Goal: Answer question/provide support: Answer question/provide support

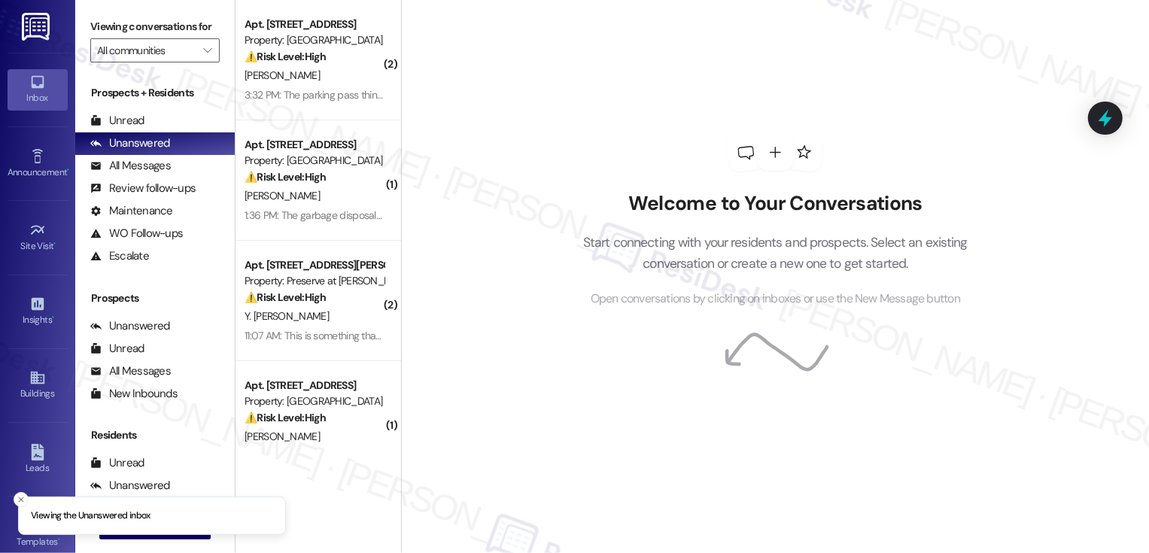
scroll to position [30, 0]
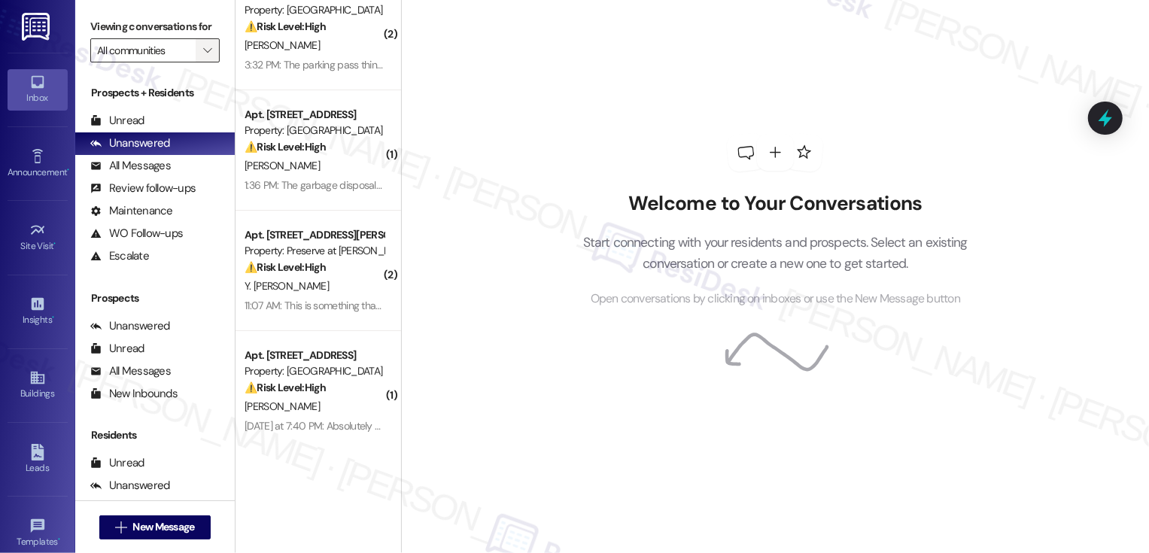
click at [205, 59] on button "" at bounding box center [208, 50] width 24 height 24
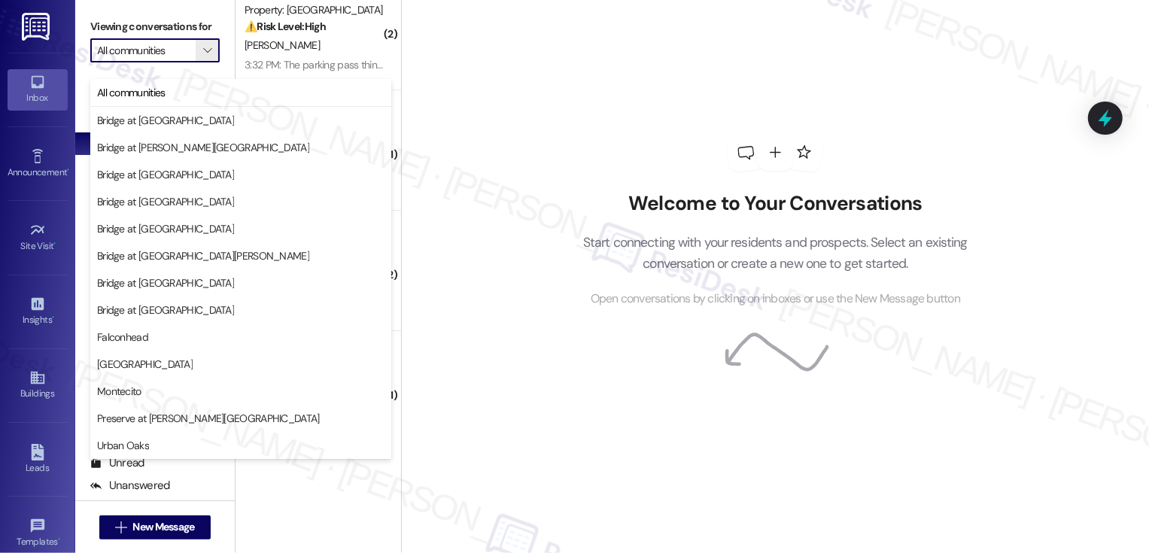
click at [566, 104] on div "Welcome to Your Conversations Start connecting with your residents and prospect…" at bounding box center [775, 221] width 452 height 443
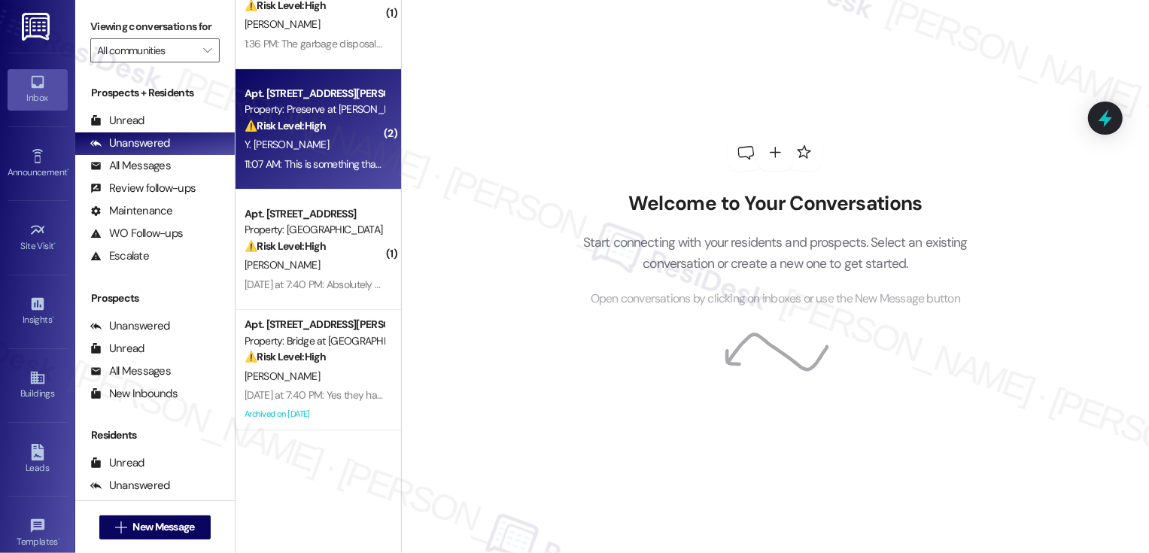
scroll to position [271, 0]
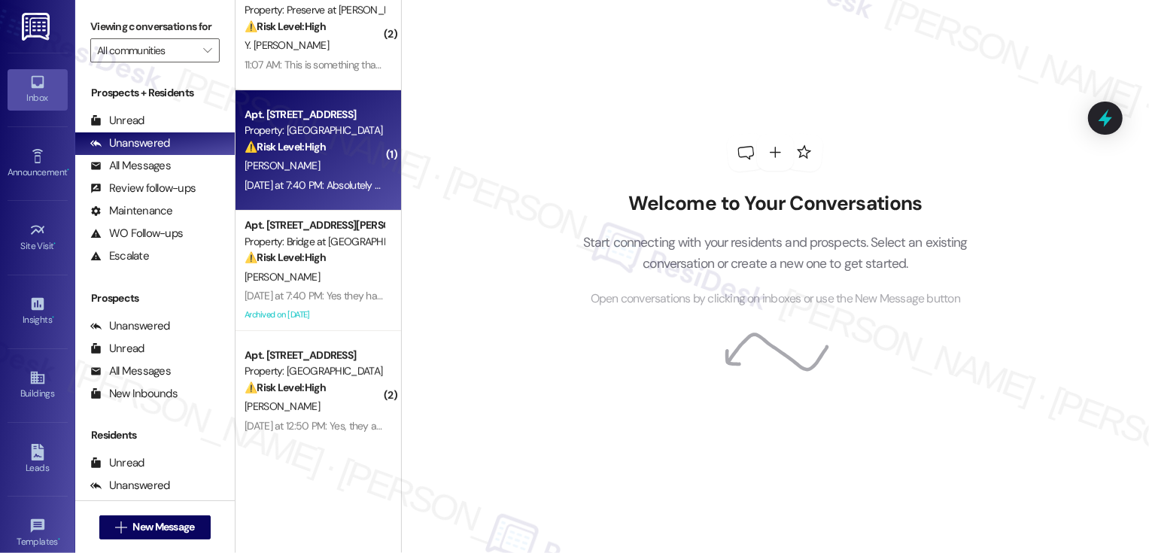
click at [319, 148] on div "⚠️ Risk Level: High The resident reports mold in their storage closet after rep…" at bounding box center [314, 147] width 139 height 16
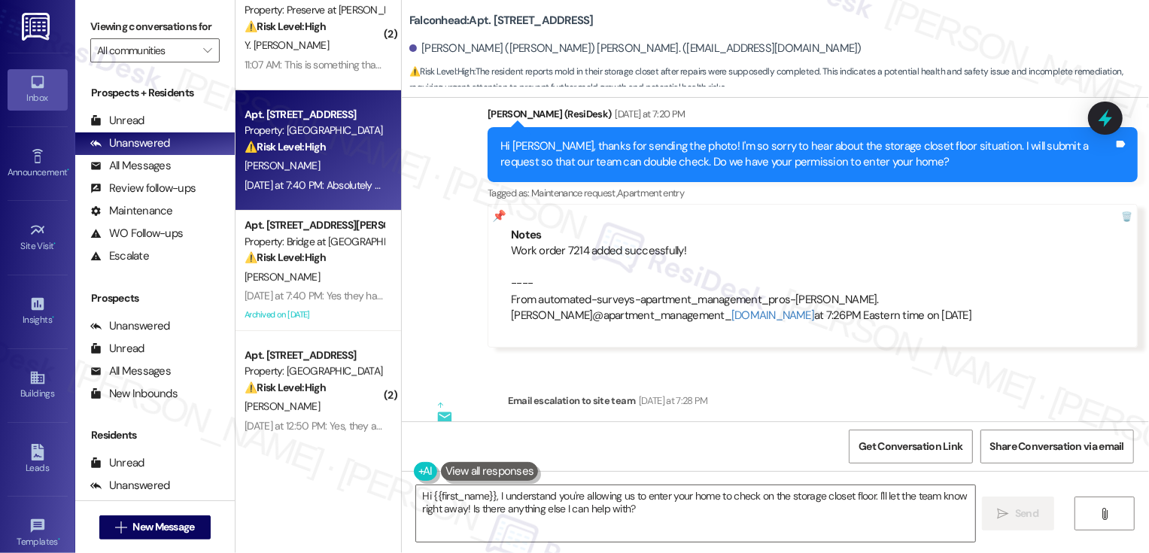
scroll to position [8710, 0]
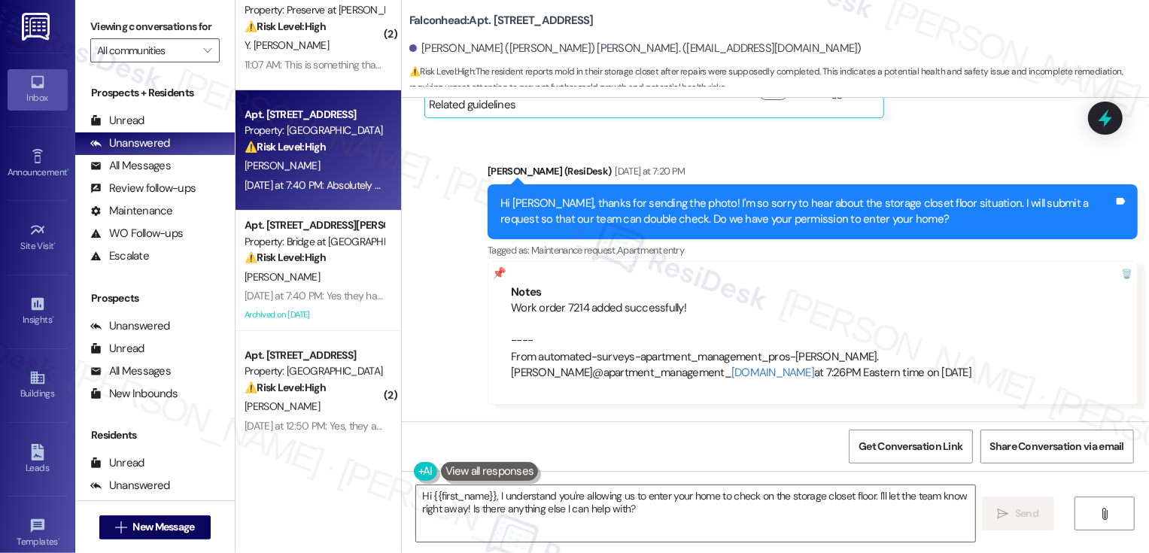
click at [502, 23] on b "Falconhead: Apt. 12201, 3400 Ranch Rd 620 S" at bounding box center [501, 21] width 184 height 16
copy b "12201"
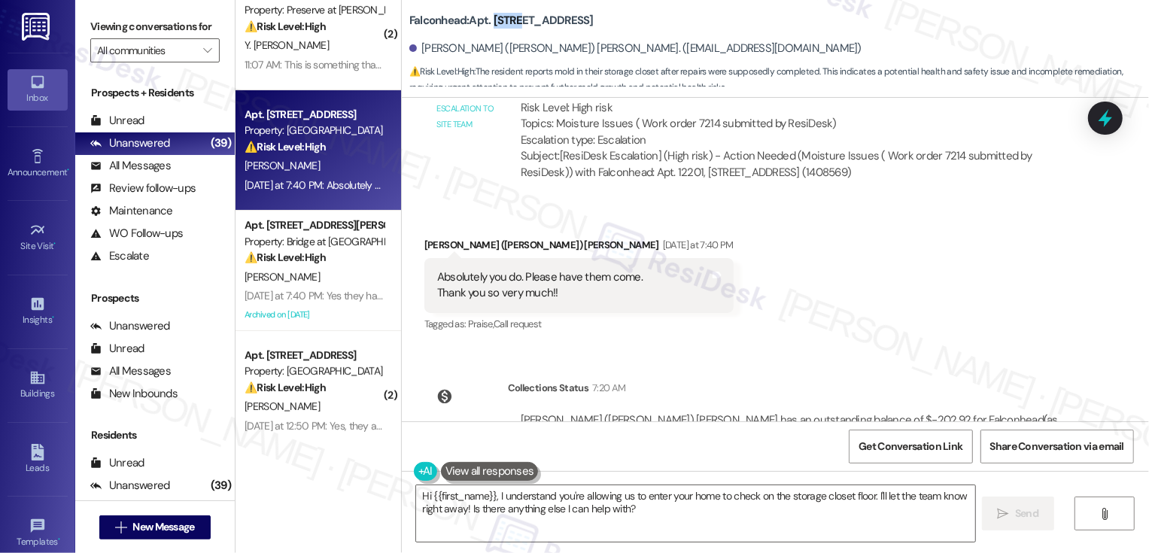
scroll to position [9120, 0]
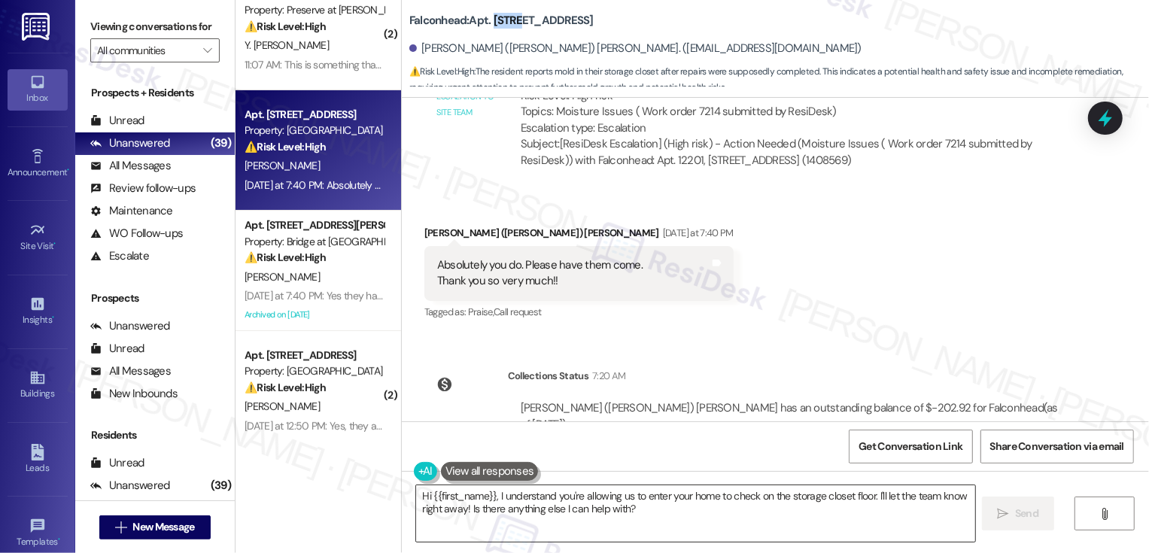
click at [527, 492] on textarea "Hi {{first_name}}, I understand you're allowing us to enter your home to check …" at bounding box center [695, 513] width 559 height 56
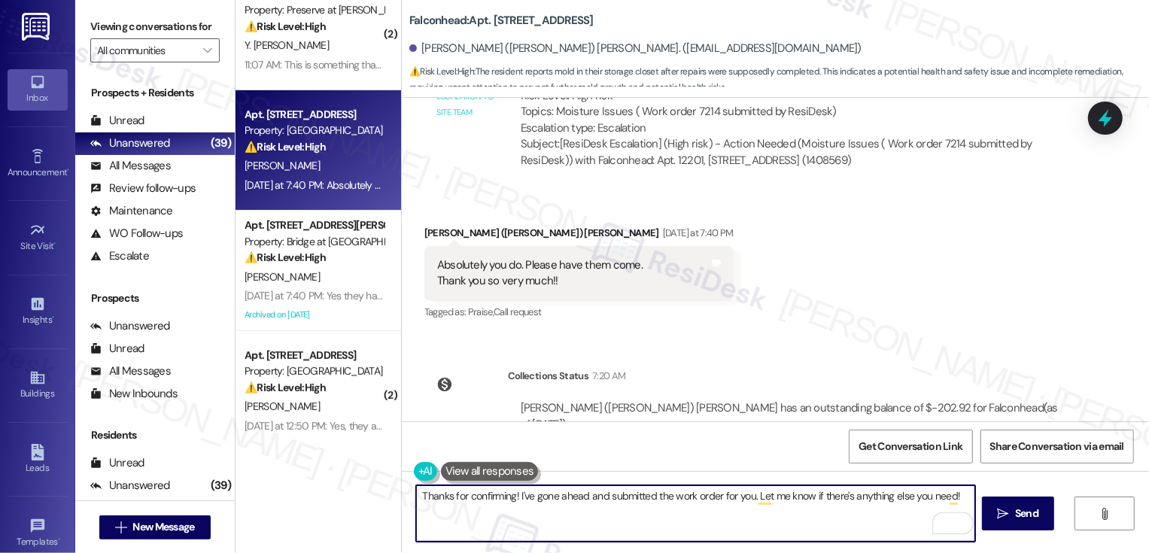
click at [565, 497] on textarea "Thanks for confirming! I've gone ahead and submitted the work order for you. Le…" at bounding box center [695, 513] width 559 height 56
click at [621, 496] on textarea "Thanks for confirming! I've updated and submitted the work order for you. Let m…" at bounding box center [695, 513] width 559 height 56
type textarea "Thanks for confirming! I've updated the work order for you. Let me know if ther…"
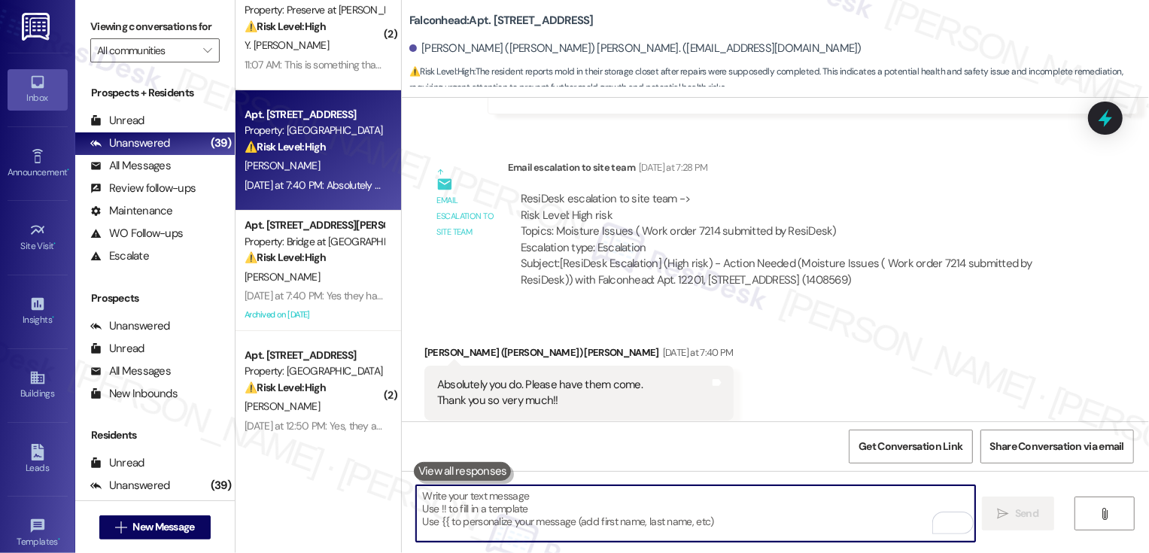
scroll to position [8982, 0]
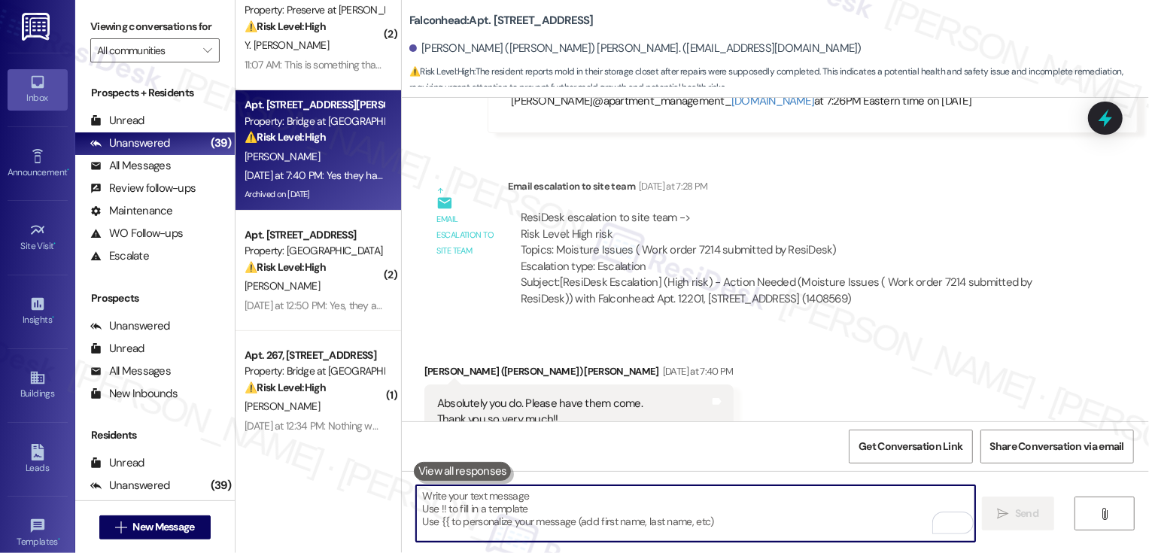
click at [342, 148] on div "J. Vandergriff" at bounding box center [314, 157] width 142 height 19
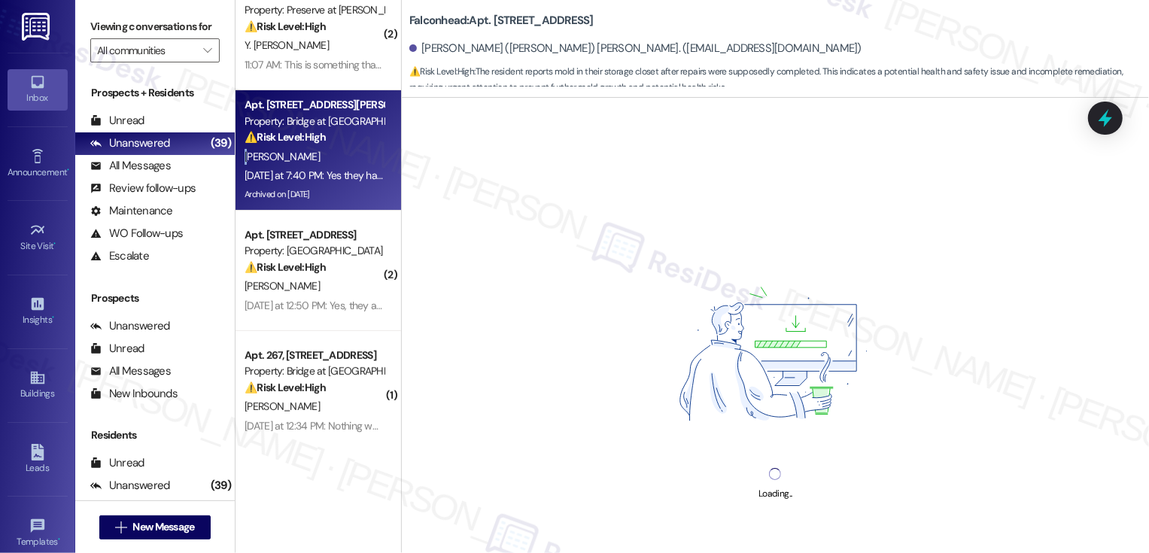
click at [342, 148] on div "J. Vandergriff" at bounding box center [314, 157] width 142 height 19
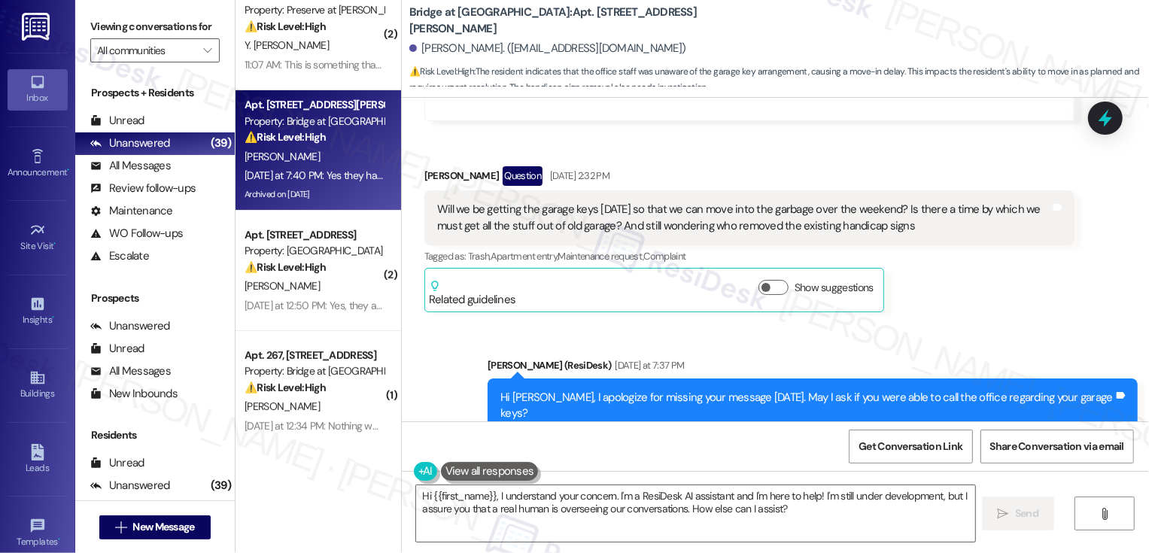
scroll to position [18650, 0]
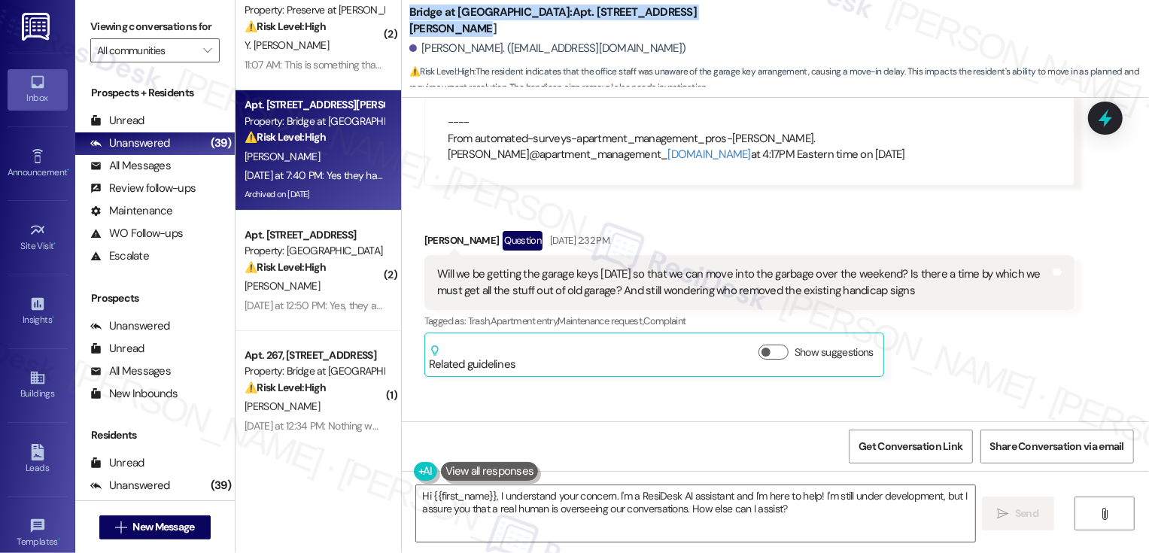
drag, startPoint x: 400, startPoint y: 20, endPoint x: 678, endPoint y: 18, distance: 278.5
click at [678, 18] on div "Bridge at Volente: Apt. 1014, 11908 Anderson Mill Rd" at bounding box center [559, 20] width 301 height 19
copy b "Bridge at Volente: Apt. 1014, 11908 Anderson Mill Rd"
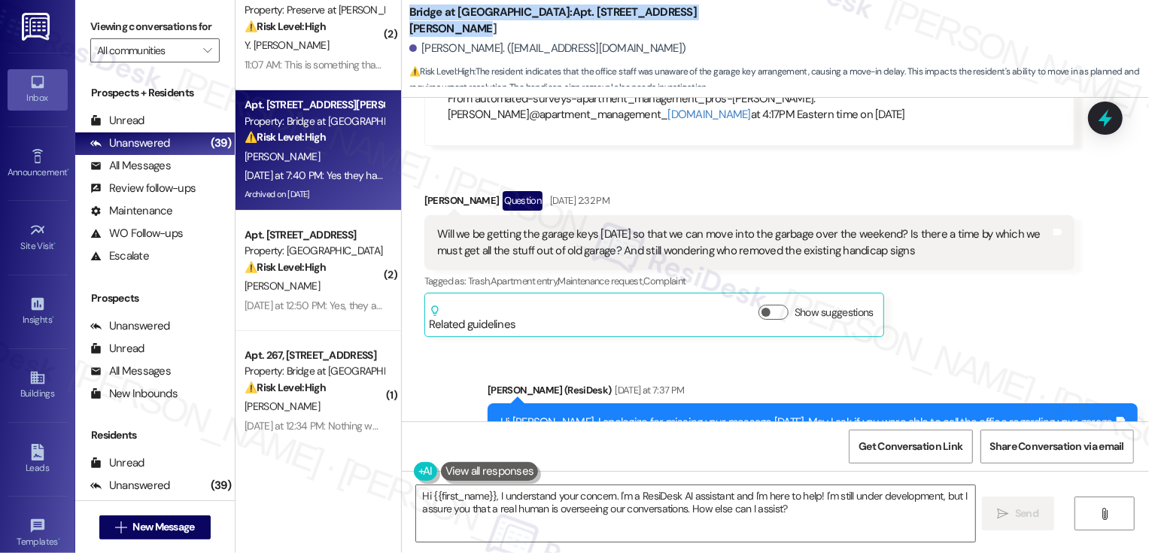
scroll to position [18756, 0]
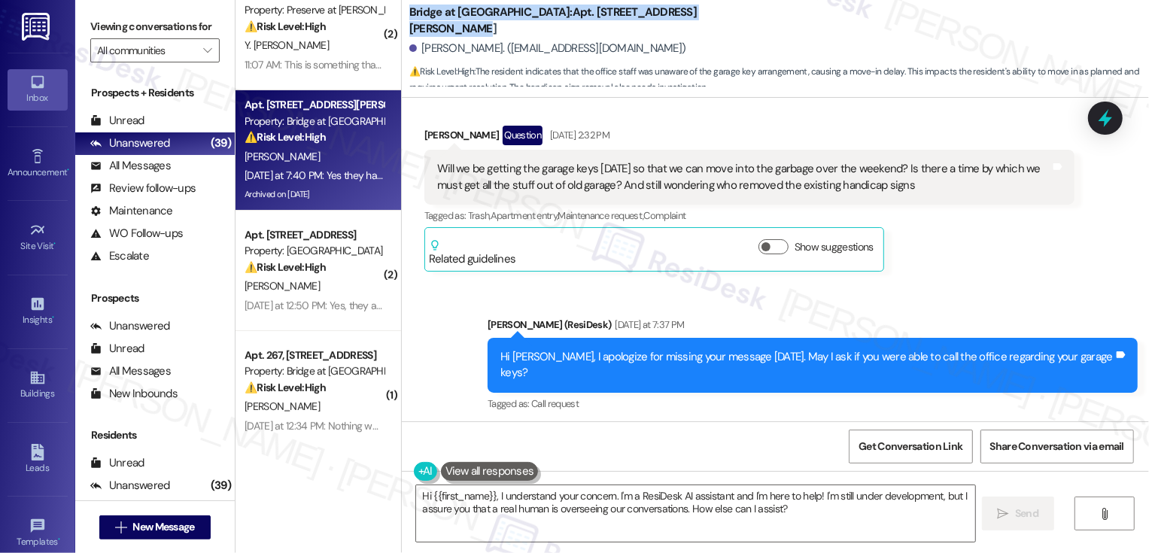
copy b "Bridge at Volente: Apt. 1014, 11908 Anderson Mill Rd"
click at [571, 532] on textarea "Hi {{first_name}}, I understand your concern. I'm a ResiDesk AI assistant and I…" at bounding box center [695, 513] width 559 height 56
click at [559, 513] on textarea "Hi {{first_name}}, I understand your concern. I'm a ResiDesk AI assistant and I…" at bounding box center [695, 513] width 559 height 56
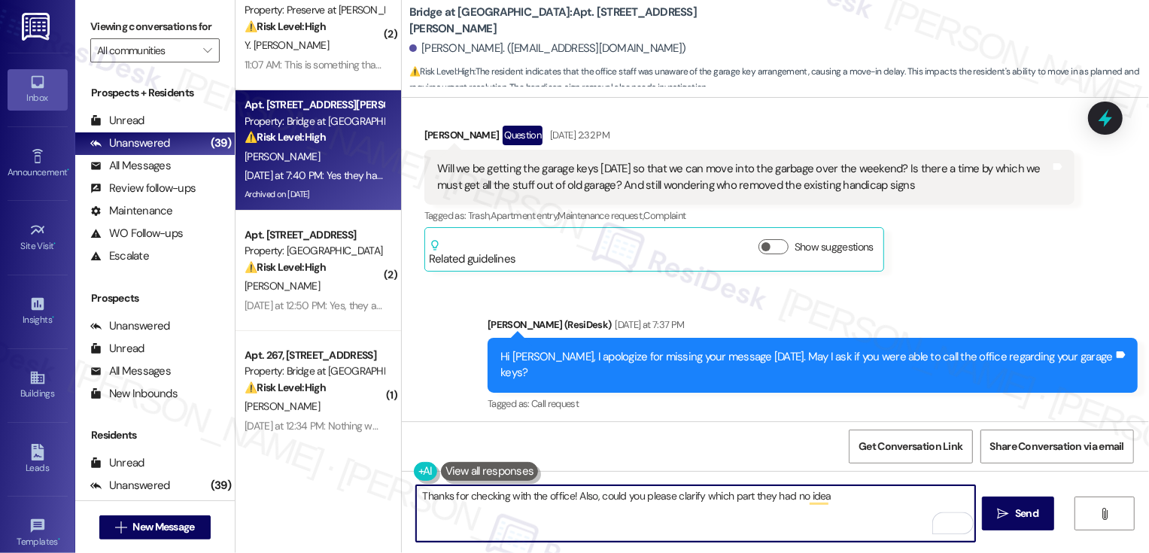
click at [734, 500] on textarea "Thanks for checking with the office! Also, could you please clarify which part …" at bounding box center [695, 513] width 559 height 56
click at [862, 503] on textarea "Thanks for checking with the office! Also, could you please clarify which messa…" at bounding box center [695, 513] width 559 height 56
paste textarea "Kaitlyn Collins | Community Director"
click at [571, 510] on textarea "Thanks for checking with the office! Also, could you please clarify which messa…" at bounding box center [695, 513] width 559 height 56
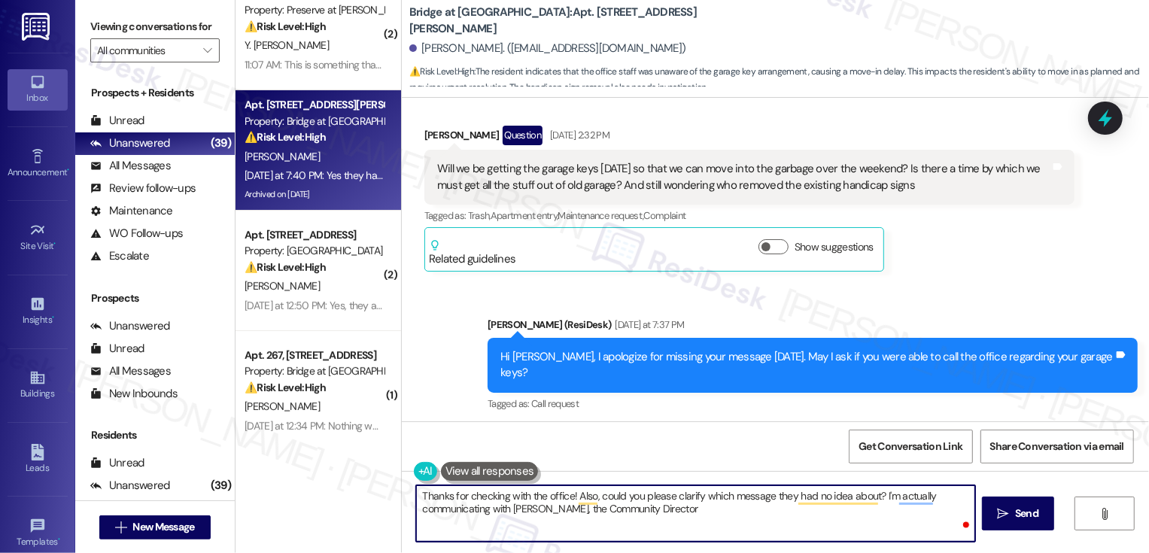
click at [682, 514] on textarea "Thanks for checking with the office! Also, could you please clarify which messa…" at bounding box center [695, 513] width 559 height 56
paste textarea "in with the office! Could you also clarify which message they mentioned they we…"
click at [662, 516] on textarea "Thanks for checking in with the office! Could you also clarify which message th…" at bounding box center [695, 513] width 559 height 56
click at [727, 514] on textarea "Thanks for checking in with the office! Could you also clarify which message th…" at bounding box center [695, 513] width 559 height 56
type textarea "Thanks for checking in with the office! Could you also clarify which message th…"
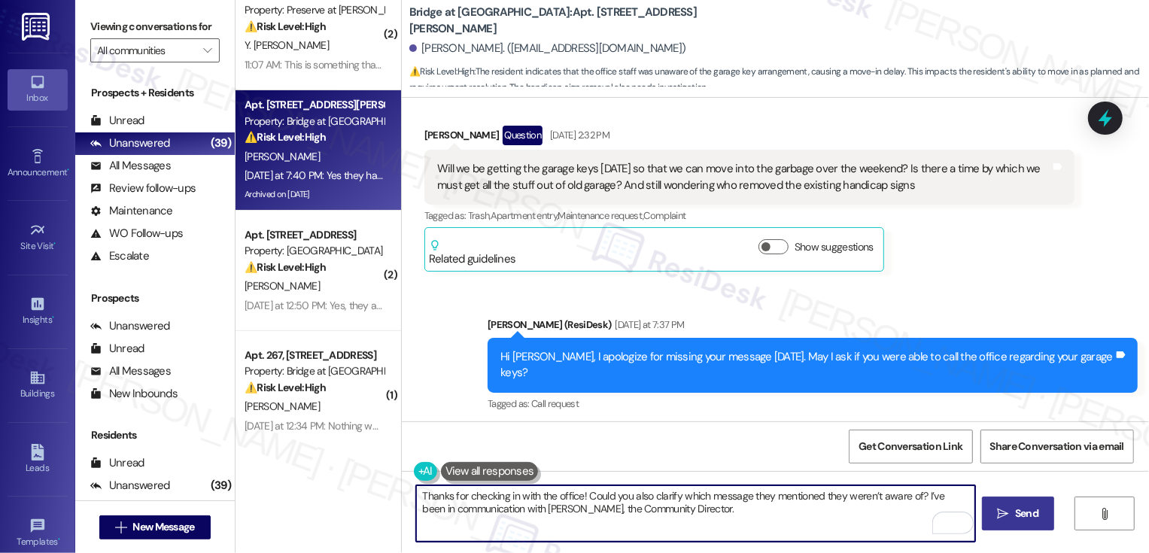
click at [1008, 522] on button " Send" at bounding box center [1018, 514] width 73 height 34
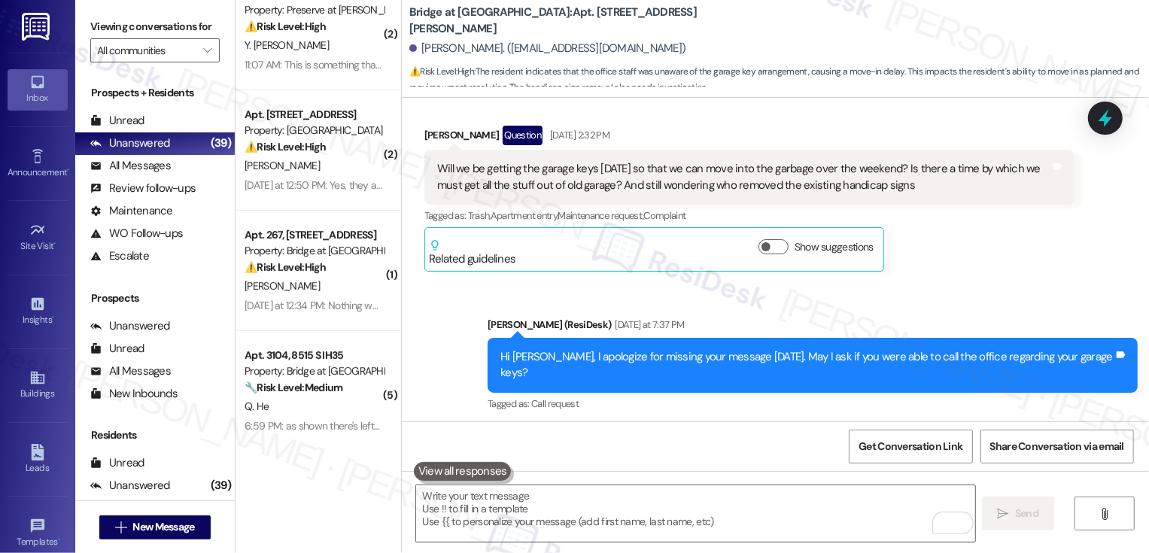
scroll to position [18755, 0]
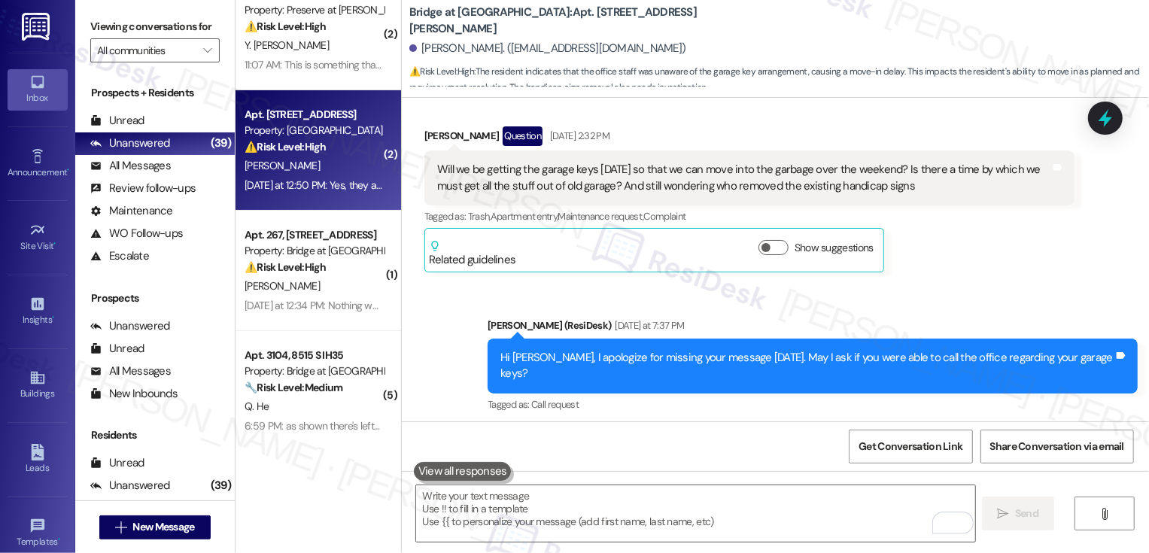
click at [339, 173] on div "Y. Moreno" at bounding box center [314, 166] width 142 height 19
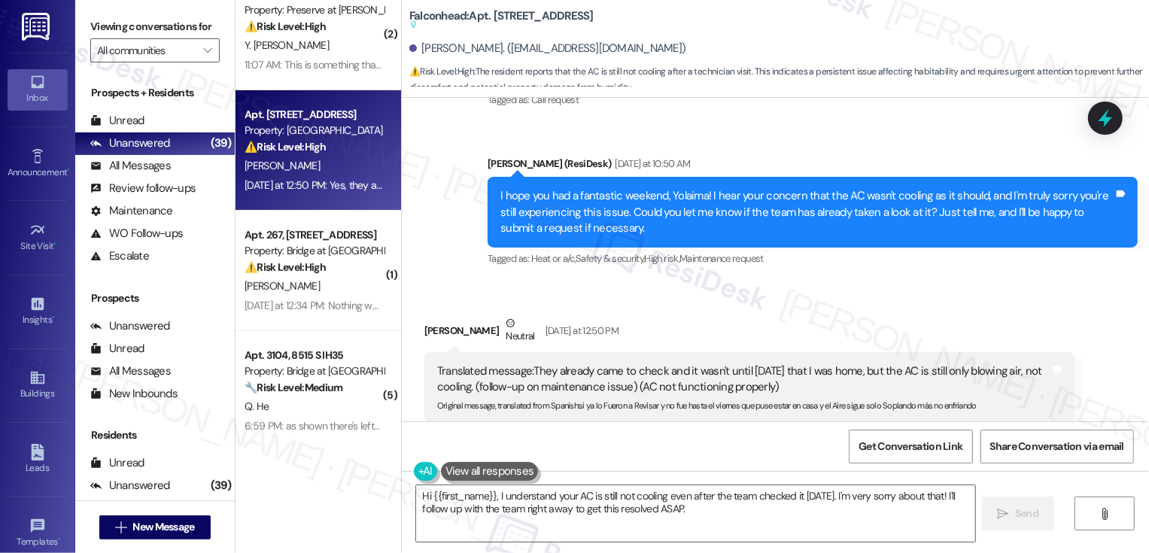
scroll to position [3241, 0]
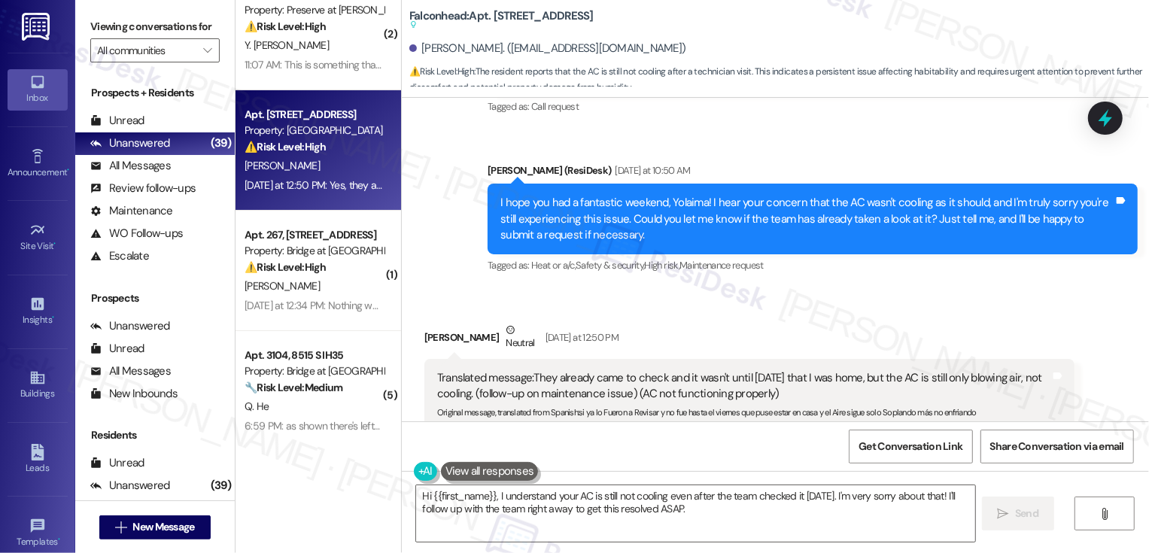
click at [500, 19] on b "Falconhead: Apt. 7207, 3400 Ranch Rd 620 S Suggested actions and notes availabl…" at bounding box center [501, 20] width 184 height 25
copy b "7207"
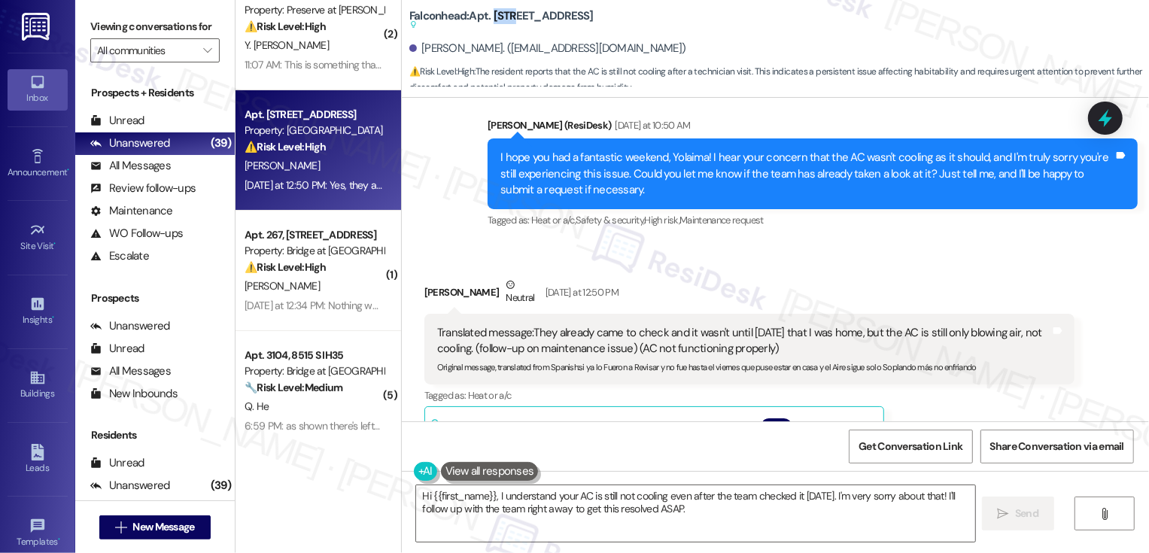
scroll to position [3287, 0]
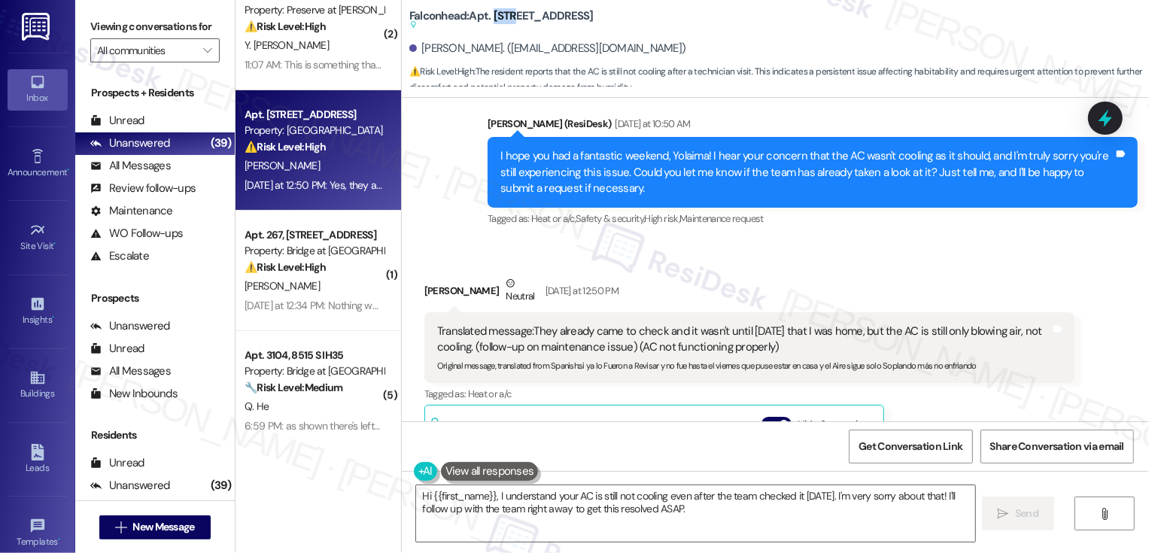
click at [537, 324] on div "Translated message: They already came to check and it wasn't until Friday that …" at bounding box center [743, 340] width 613 height 32
click at [564, 324] on div "Translated message: They already came to check and it wasn't until Friday that …" at bounding box center [743, 340] width 613 height 32
click at [602, 324] on div "Translated message: They already came to check and it wasn't until Friday that …" at bounding box center [743, 340] width 613 height 32
click at [713, 324] on div "Translated message: They already came to check and it wasn't until Friday that …" at bounding box center [743, 340] width 613 height 32
click at [612, 324] on div "Translated message: They already came to check and it wasn't until Friday that …" at bounding box center [743, 340] width 613 height 32
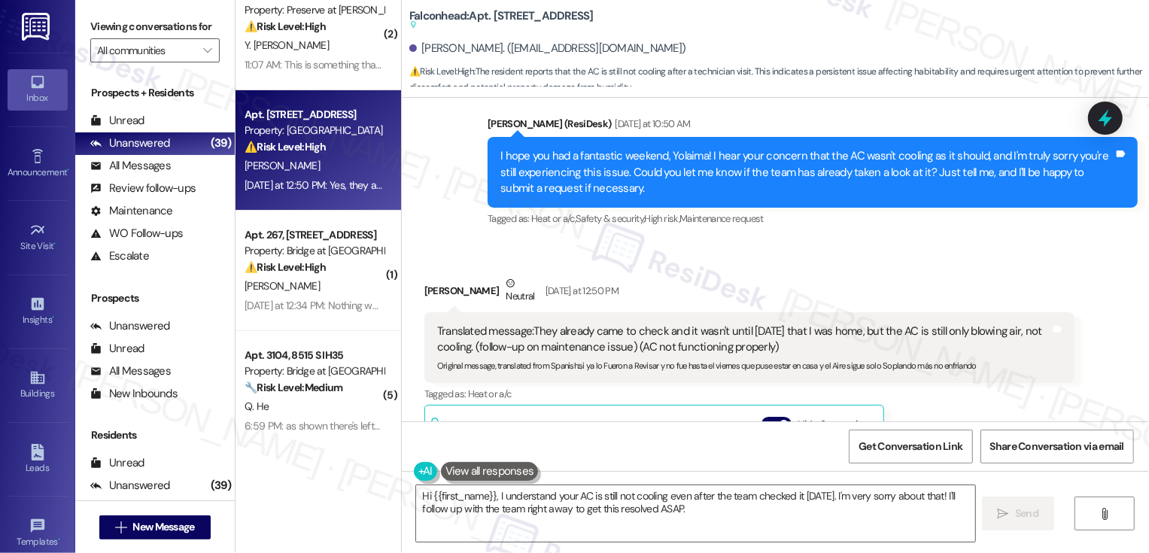
click at [656, 324] on div "Translated message: They already came to check and it wasn't until Friday that …" at bounding box center [743, 340] width 613 height 32
click at [760, 324] on div "Translated message: They already came to check and it wasn't until Friday that …" at bounding box center [743, 340] width 613 height 32
click at [775, 324] on div "Translated message: They already came to check and it wasn't until Friday that …" at bounding box center [743, 340] width 613 height 32
click at [558, 324] on div "Translated message: They already came to check and it wasn't until Friday that …" at bounding box center [743, 340] width 613 height 32
click at [616, 324] on div "Translated message: They already came to check and it wasn't until Friday that …" at bounding box center [743, 340] width 613 height 32
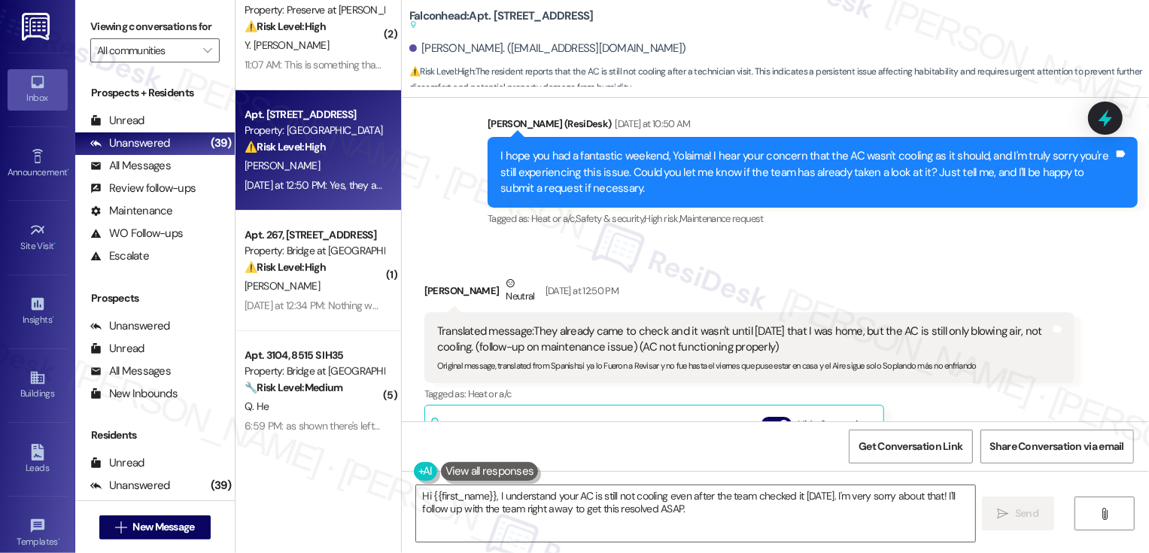
click at [662, 324] on div "Translated message: They already came to check and it wasn't until Friday that …" at bounding box center [743, 340] width 613 height 32
click at [701, 324] on div "Translated message: They already came to check and it wasn't until Friday that …" at bounding box center [743, 340] width 613 height 32
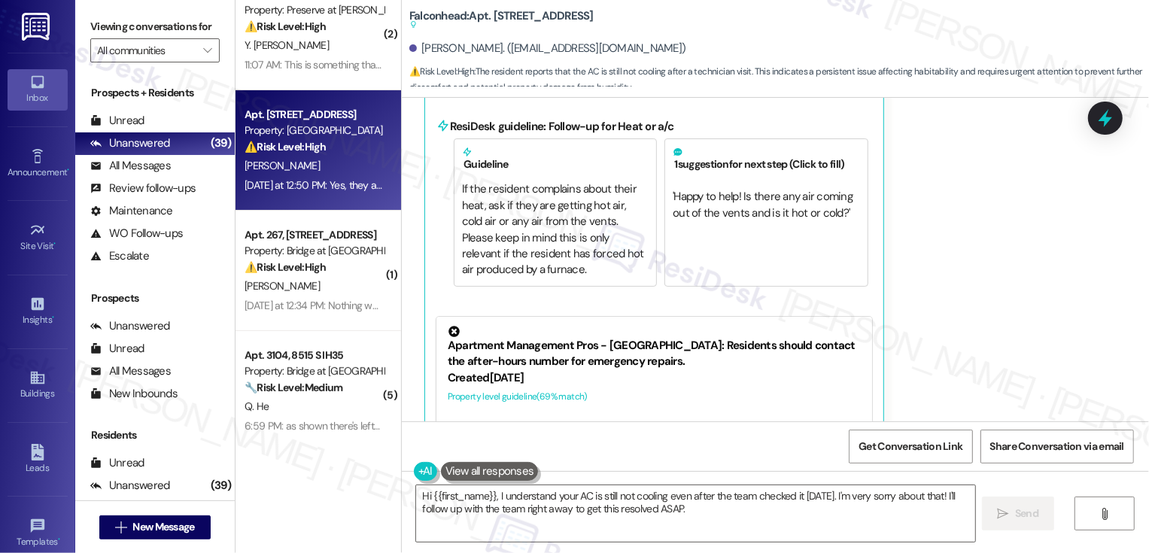
scroll to position [35, 0]
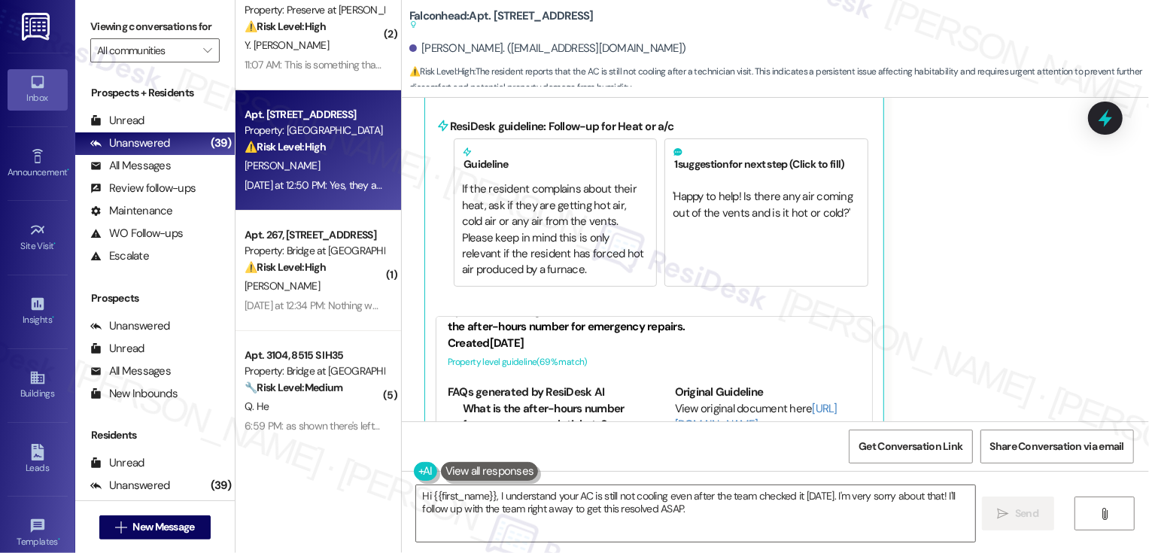
click at [593, 336] on div "Created 2 months ago" at bounding box center [654, 344] width 413 height 16
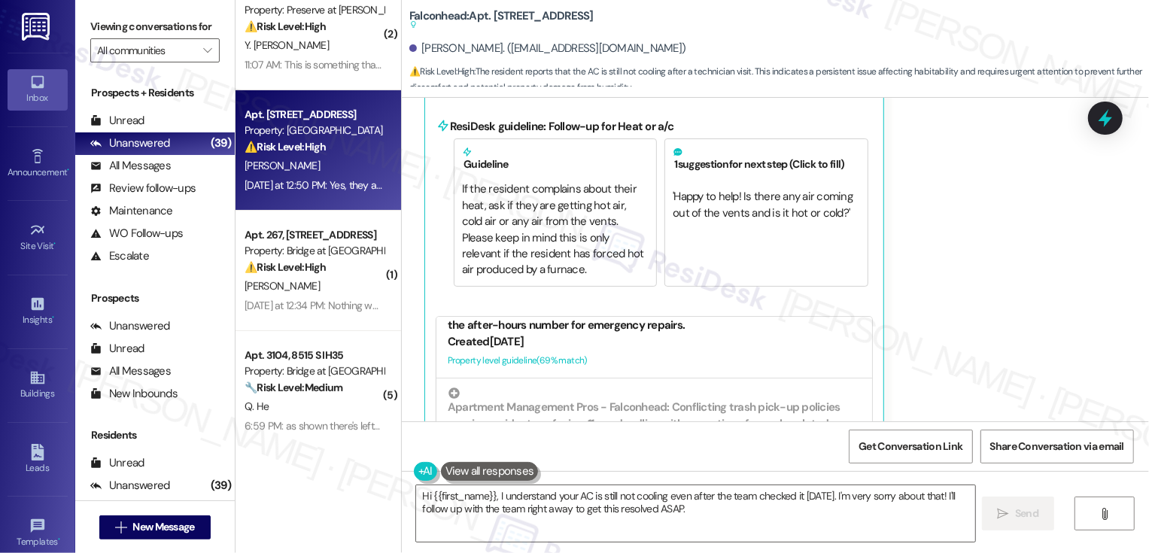
scroll to position [35, 0]
click at [593, 335] on div "Created 2 months ago" at bounding box center [654, 343] width 413 height 16
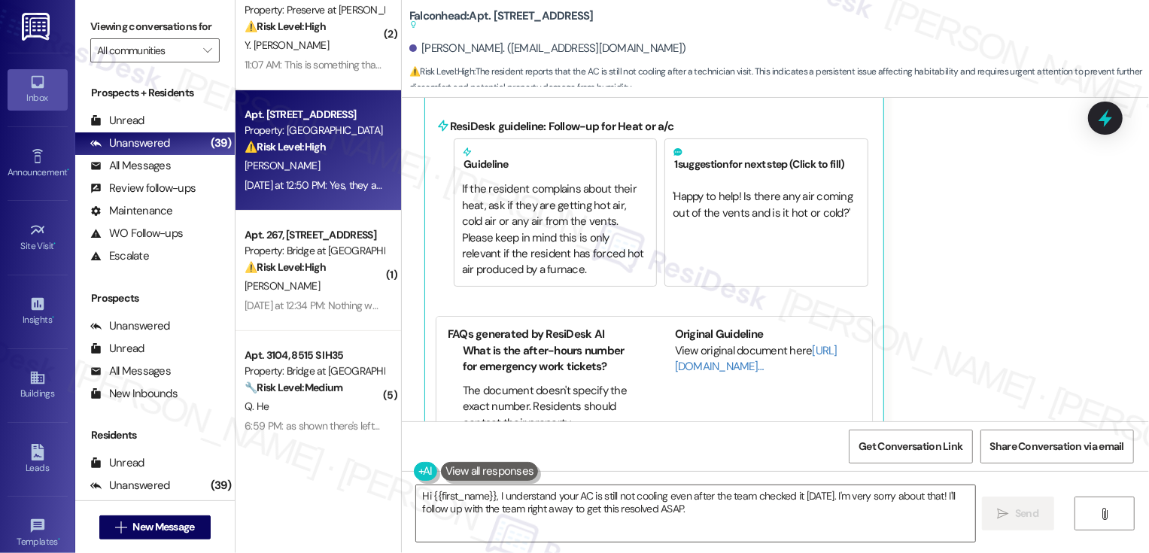
scroll to position [98, 0]
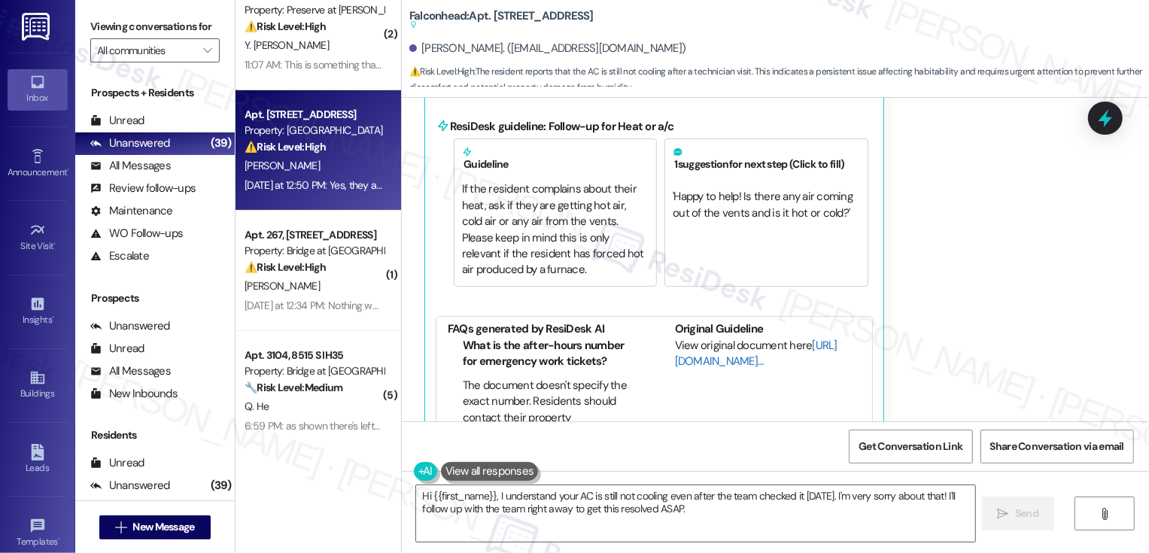
click at [678, 338] on link "http://res.cl…" at bounding box center [756, 353] width 163 height 31
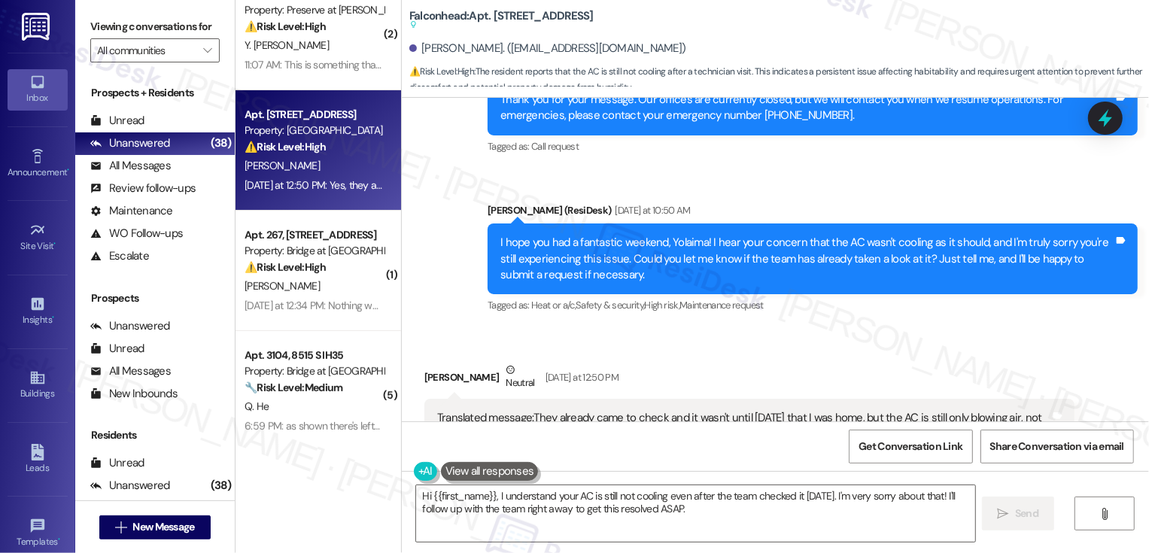
scroll to position [3209, 0]
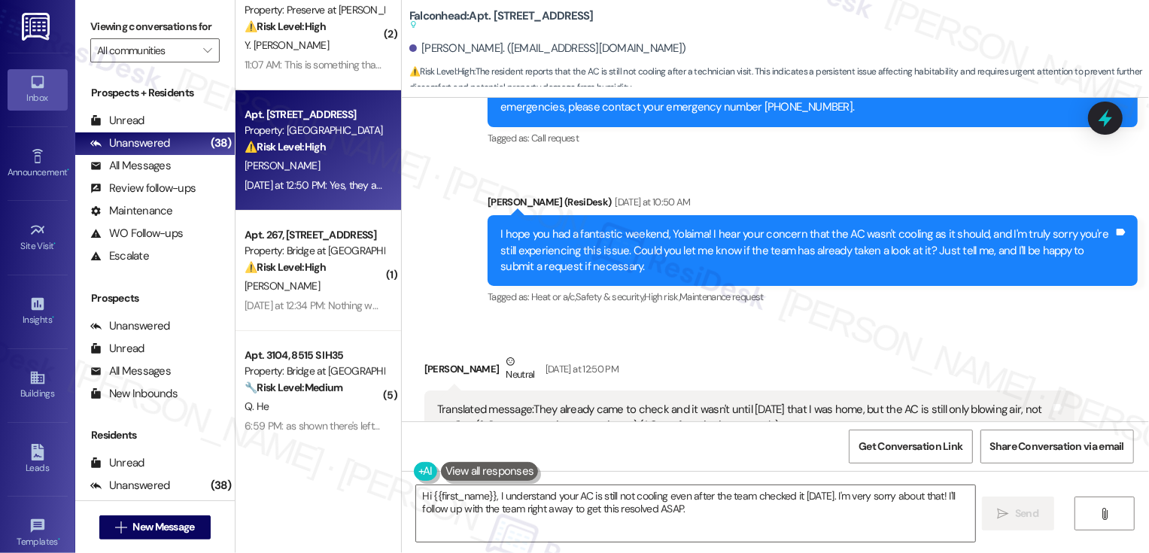
click at [911, 227] on div "I hope you had a fantastic weekend, Yolaima! I hear your concern that the AC wa…" at bounding box center [806, 251] width 613 height 48
click at [932, 227] on div "I hope you had a fantastic weekend, Yolaima! I hear your concern that the AC wa…" at bounding box center [806, 251] width 613 height 48
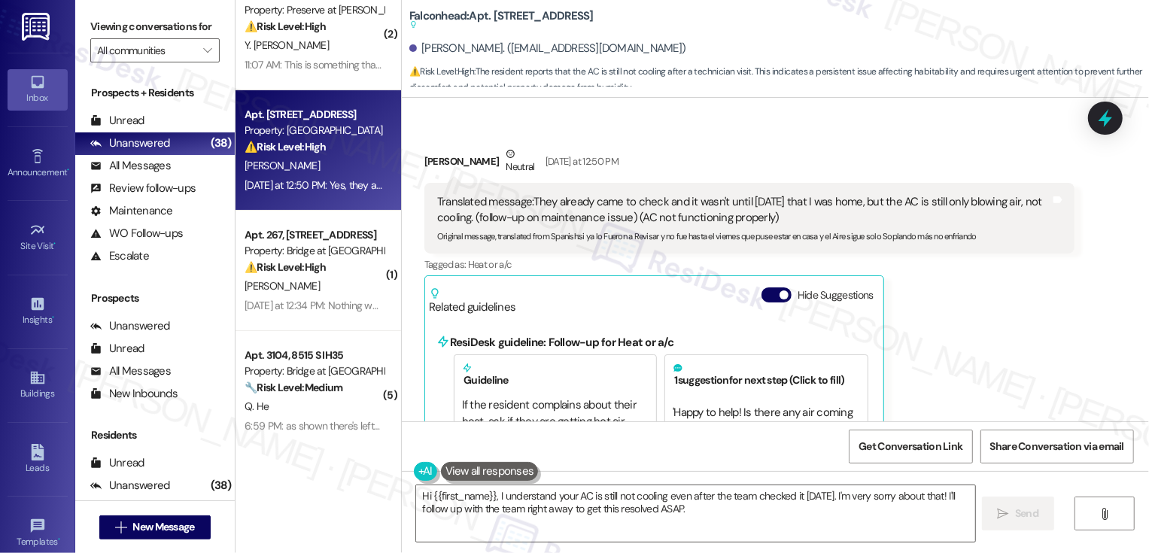
scroll to position [3418, 0]
click at [507, 503] on textarea "Hi {{first_name}}, I understand your AC is still not cooling even after the tea…" at bounding box center [695, 513] width 559 height 56
click at [609, 507] on textarea "Hi {{first_name}}, I understand your AC is still not cooling even after the tea…" at bounding box center [695, 513] width 559 height 56
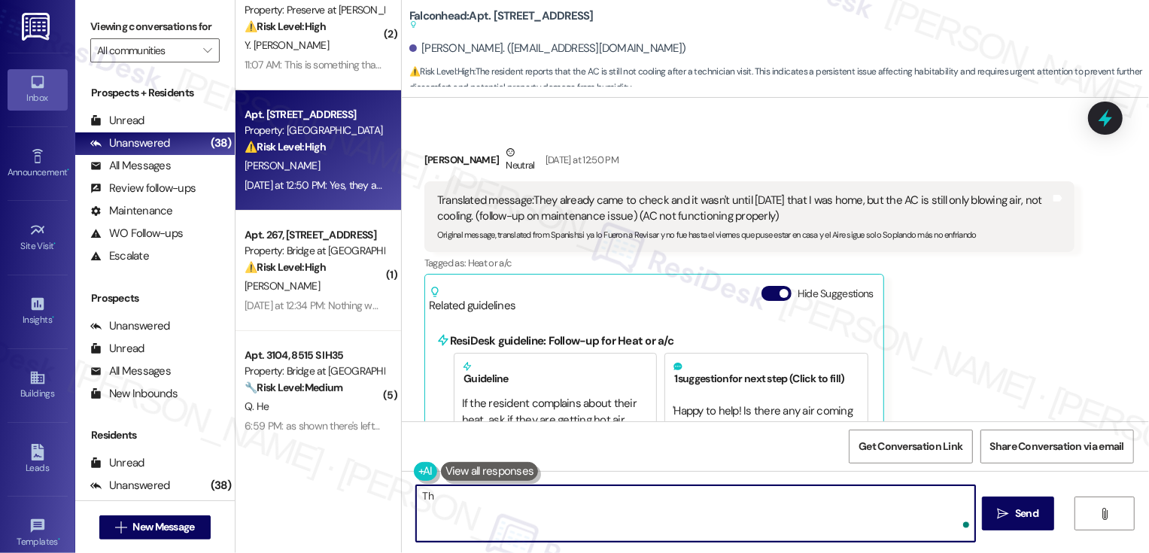
type textarea "T"
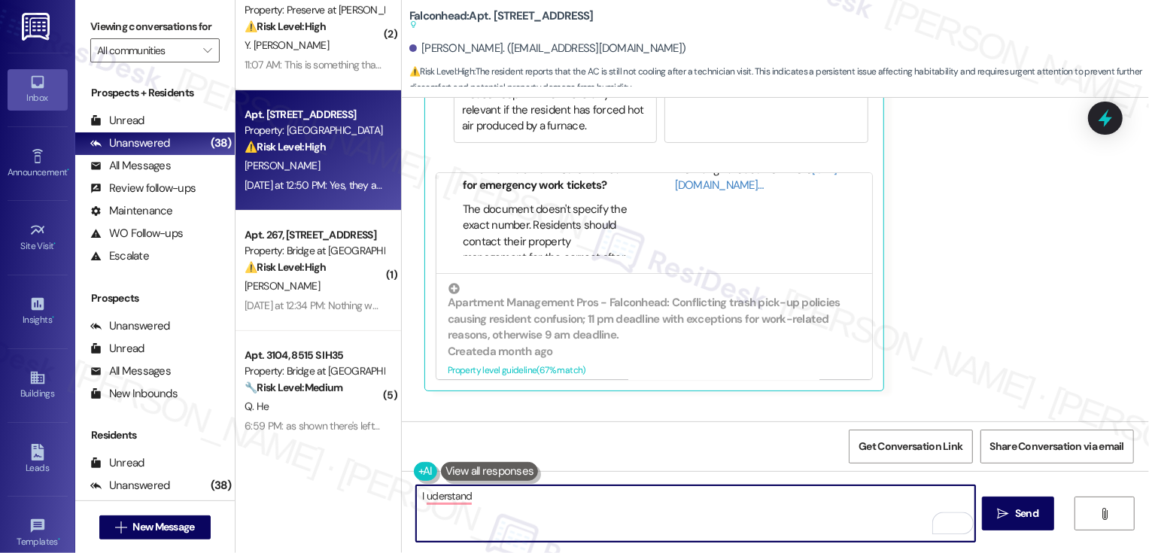
scroll to position [3860, 0]
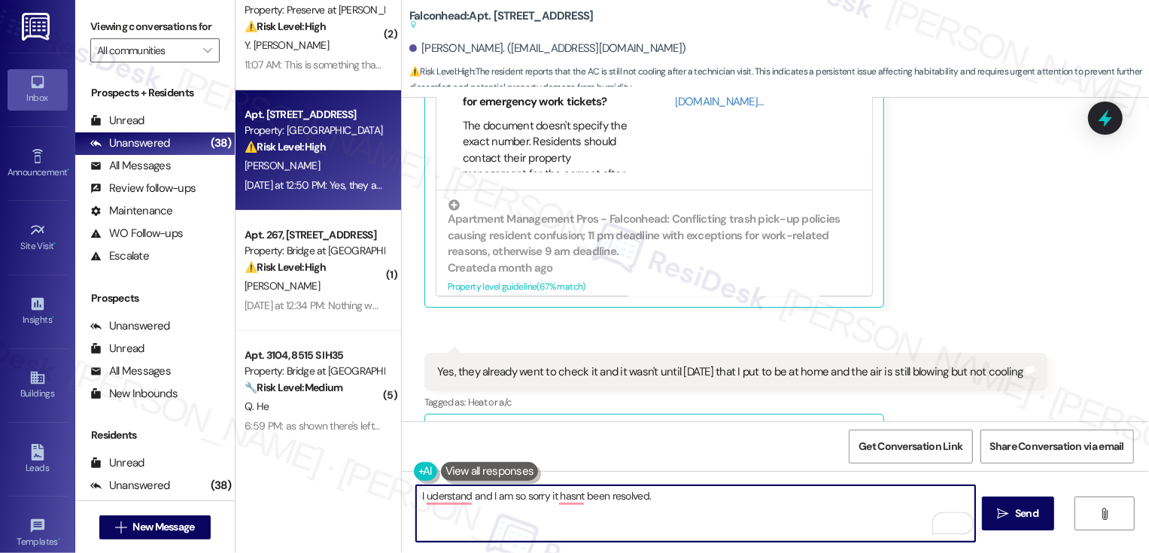
type textarea "I uderstand and I am so sorry it hasnt been resolved."
click at [502, 14] on b "Falconhead: Apt. 7207, 3400 Ranch Rd 620 S Suggested actions and notes availabl…" at bounding box center [501, 20] width 184 height 25
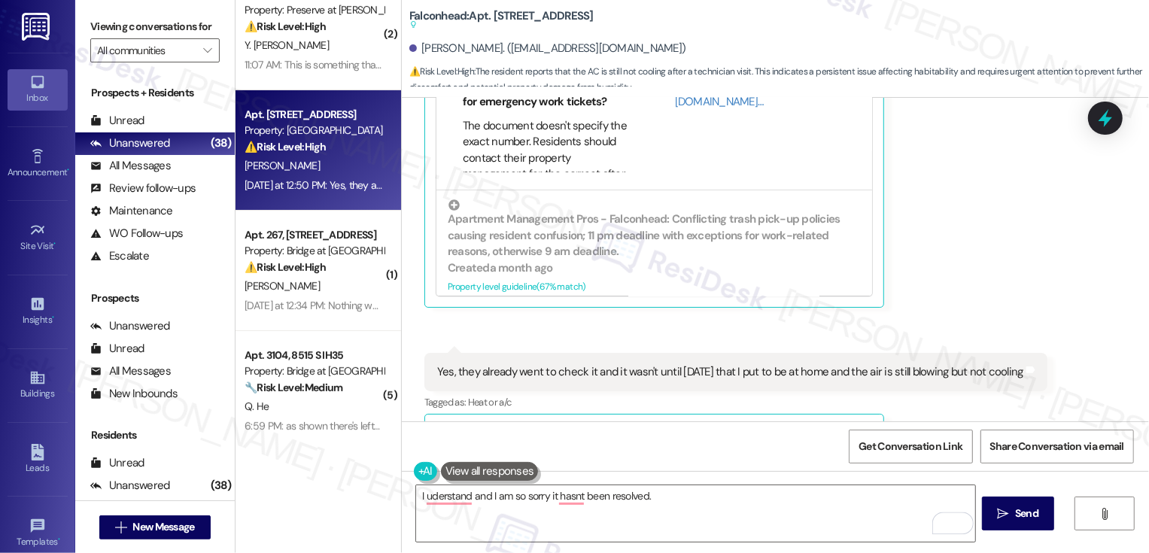
click at [502, 14] on b "Falconhead: Apt. 7207, 3400 Ranch Rd 620 S Suggested actions and notes availabl…" at bounding box center [501, 20] width 184 height 25
copy b "7207"
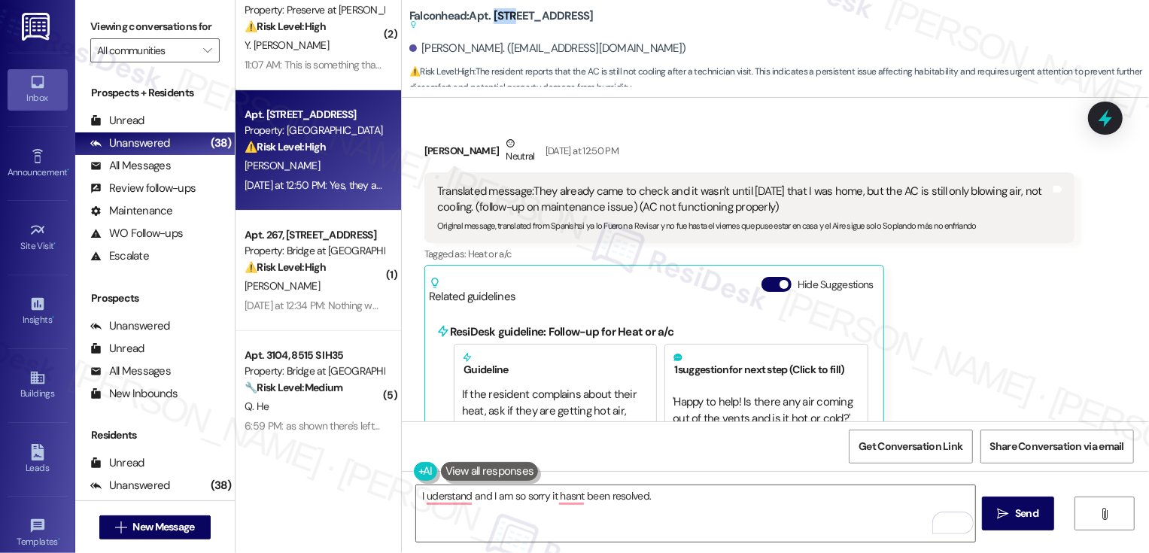
scroll to position [3481, 0]
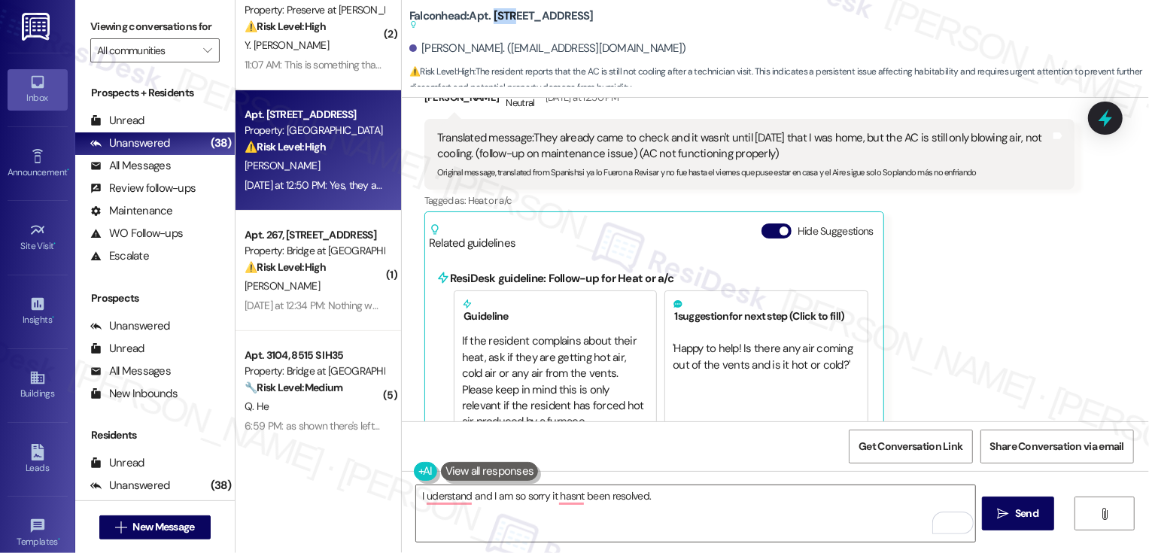
click at [984, 306] on div "Yolaima Moreno Neutral Yesterday at 12:50 PM Translated message: They already c…" at bounding box center [749, 384] width 650 height 605
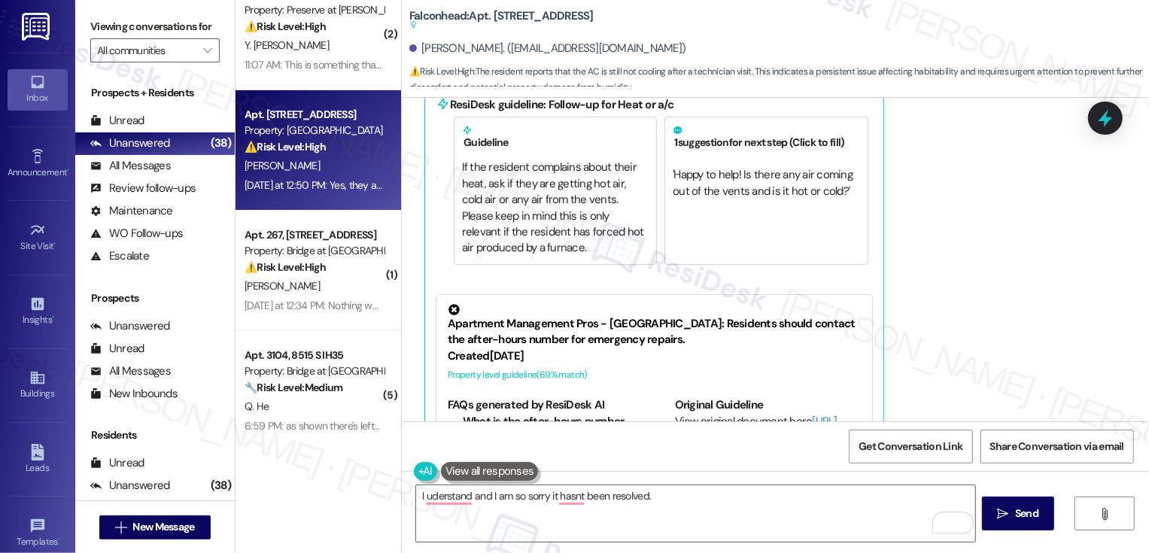
scroll to position [3860, 0]
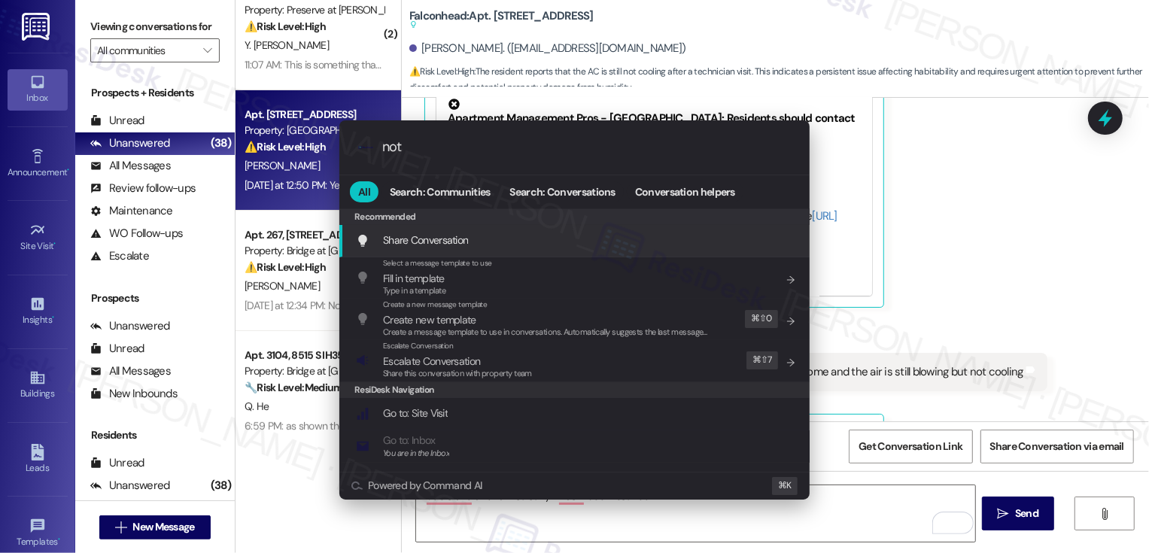
type input "note"
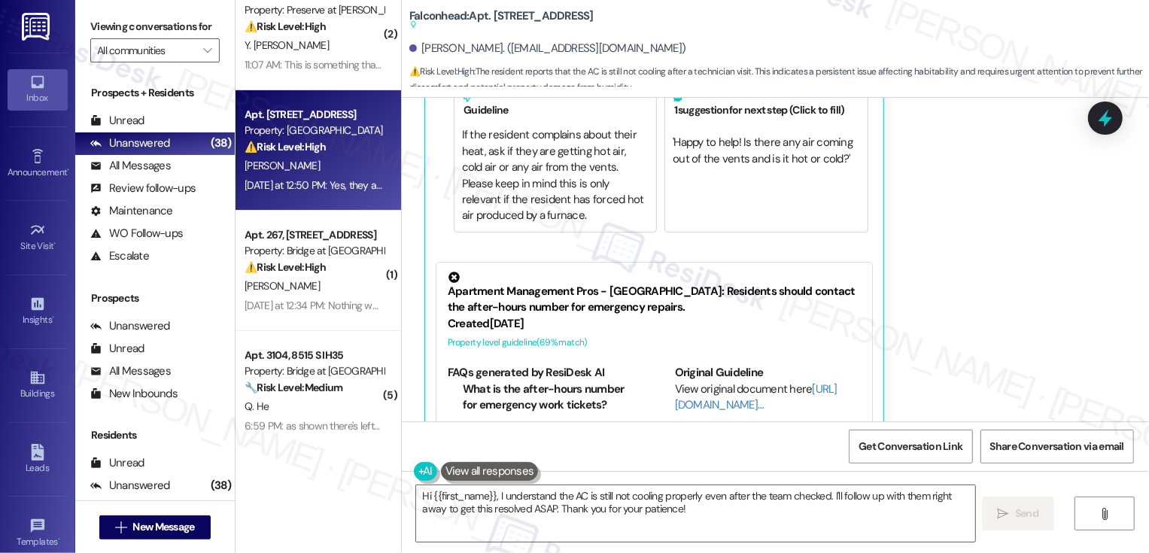
scroll to position [236, 0]
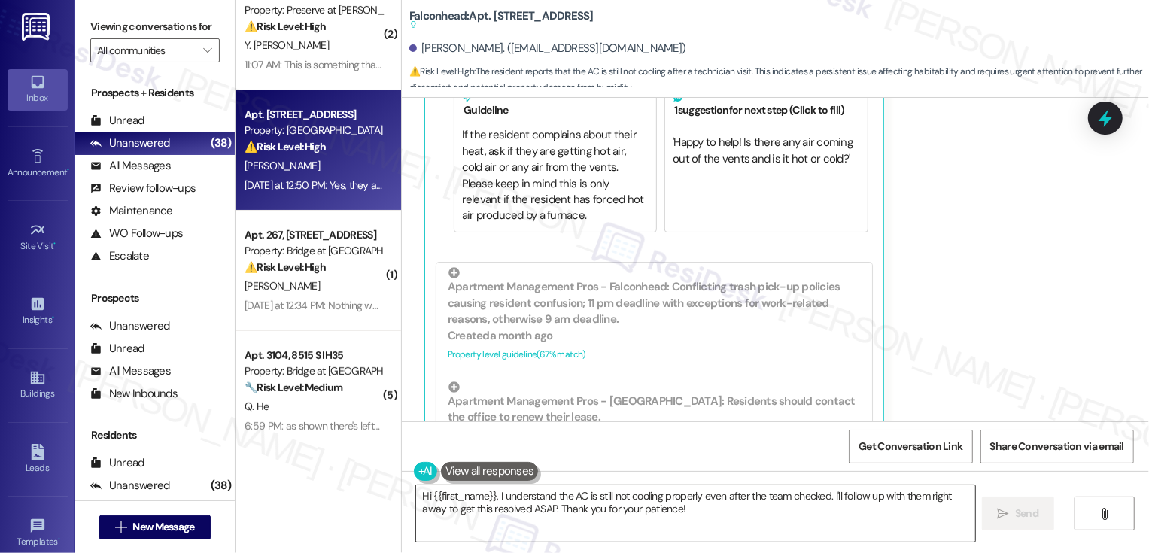
click at [701, 512] on textarea "Hi {{first_name}}, I understand the AC is still not cooling properly even after…" at bounding box center [695, 513] width 559 height 56
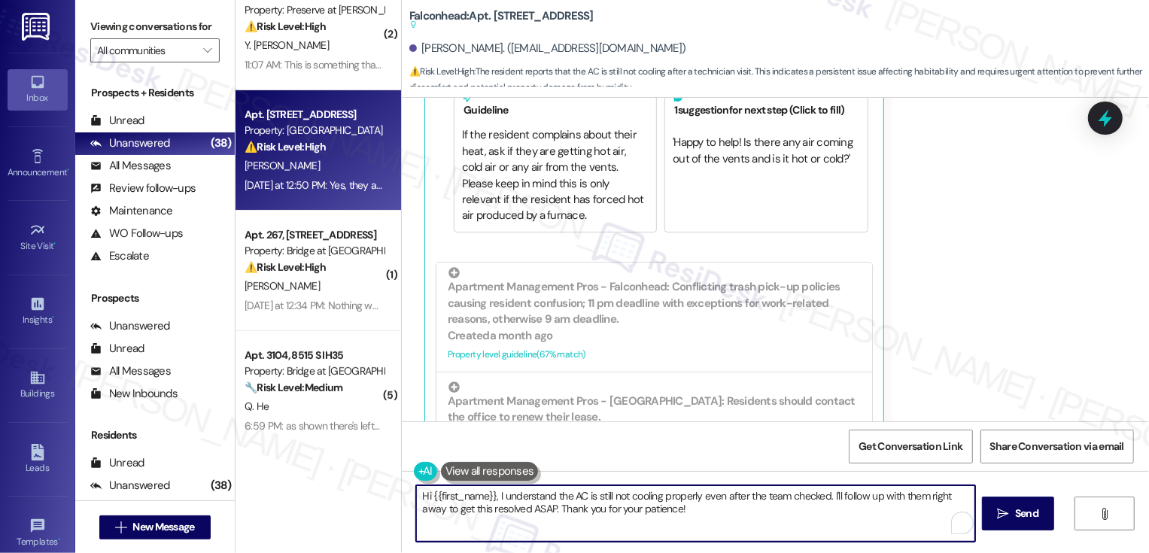
click at [829, 495] on textarea "Hi {{first_name}}, I understand the AC is still not cooling properly even after…" at bounding box center [695, 513] width 559 height 56
drag, startPoint x: 836, startPoint y: 493, endPoint x: 845, endPoint y: 524, distance: 32.2
click at [845, 524] on textarea "Hi {{first_name}}, I understand the AC is still not cooling properly even after…" at bounding box center [695, 513] width 559 height 56
drag, startPoint x: 491, startPoint y: 498, endPoint x: 375, endPoint y: 496, distance: 116.7
click at [376, 497] on div "( 2 ) Apt. 8308, 3400 Ranch Rd 620 S Property: Falconhead ⚠️ Risk Level: High T…" at bounding box center [693, 276] width 914 height 553
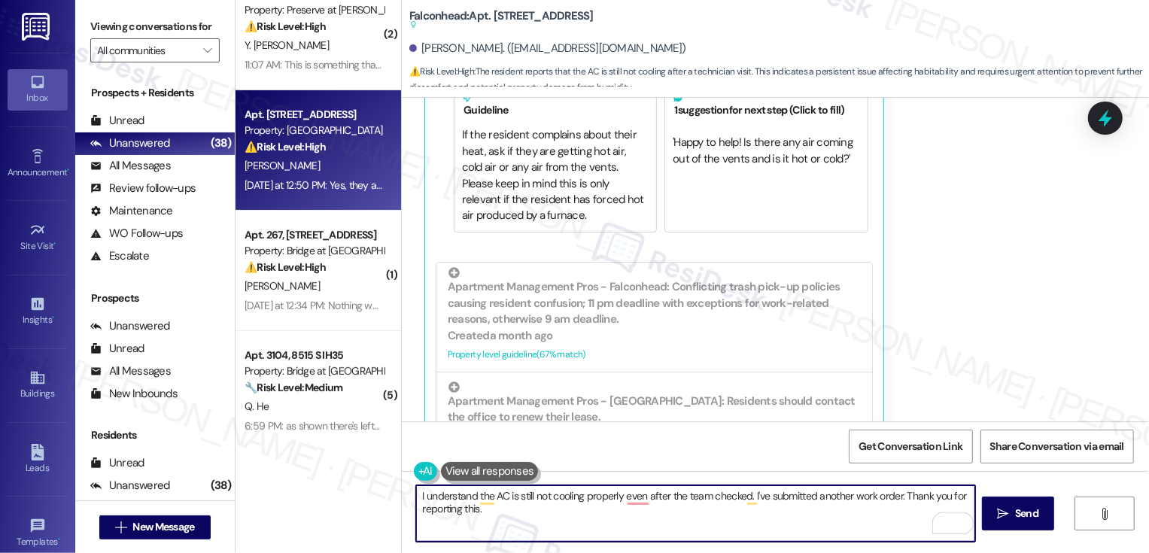
click at [580, 512] on textarea "I understand the AC is still not cooling properly even after the team checked. …" at bounding box center [695, 513] width 559 height 56
click at [628, 496] on textarea "I understand the AC is still not cooling properly even after the team checked. …" at bounding box center [695, 513] width 559 height 56
click at [699, 520] on textarea "I understand the AC is still not cooling properly, even after the team checked.…" at bounding box center [695, 513] width 559 height 56
click at [747, 494] on textarea "I understand the AC is still not cooling properly, even after the team checked.…" at bounding box center [695, 513] width 559 height 56
type textarea "I understand the AC is still not cooling properly, even after the team checked.…"
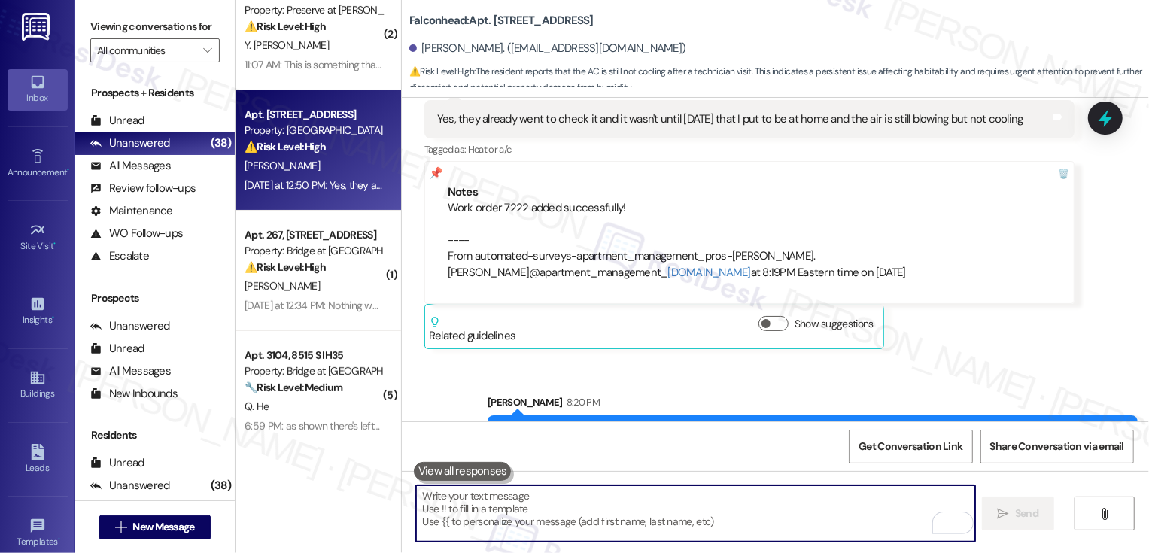
scroll to position [3915, 0]
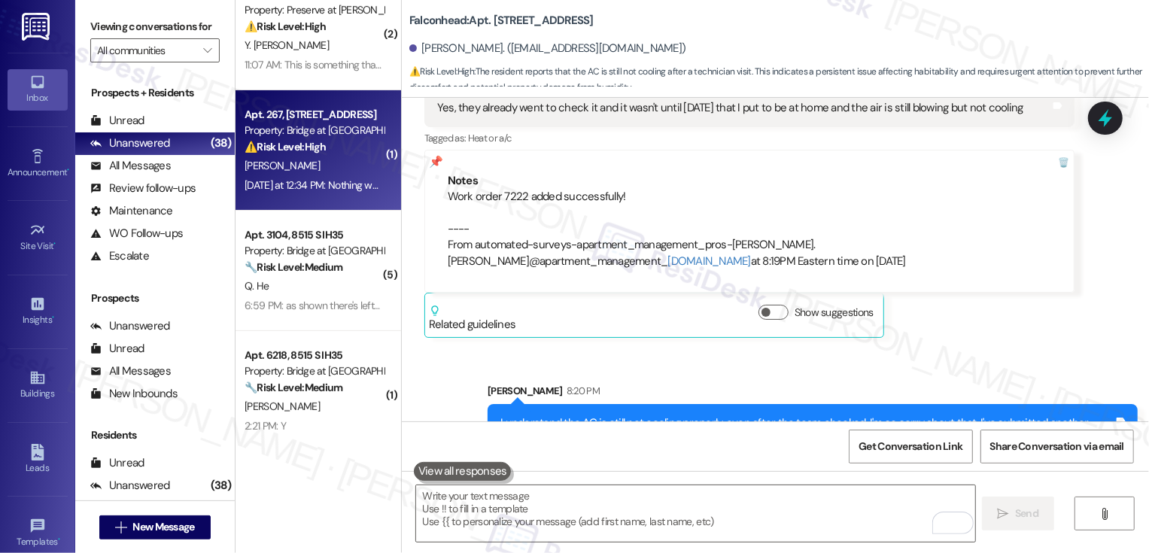
click at [334, 172] on div "[PERSON_NAME]" at bounding box center [314, 166] width 142 height 19
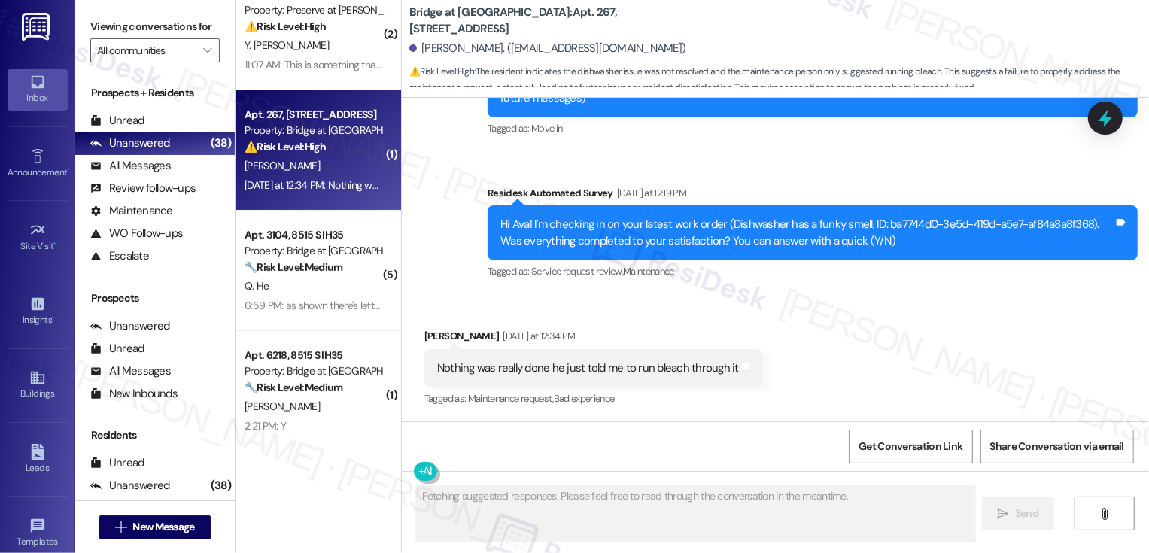
scroll to position [190, 0]
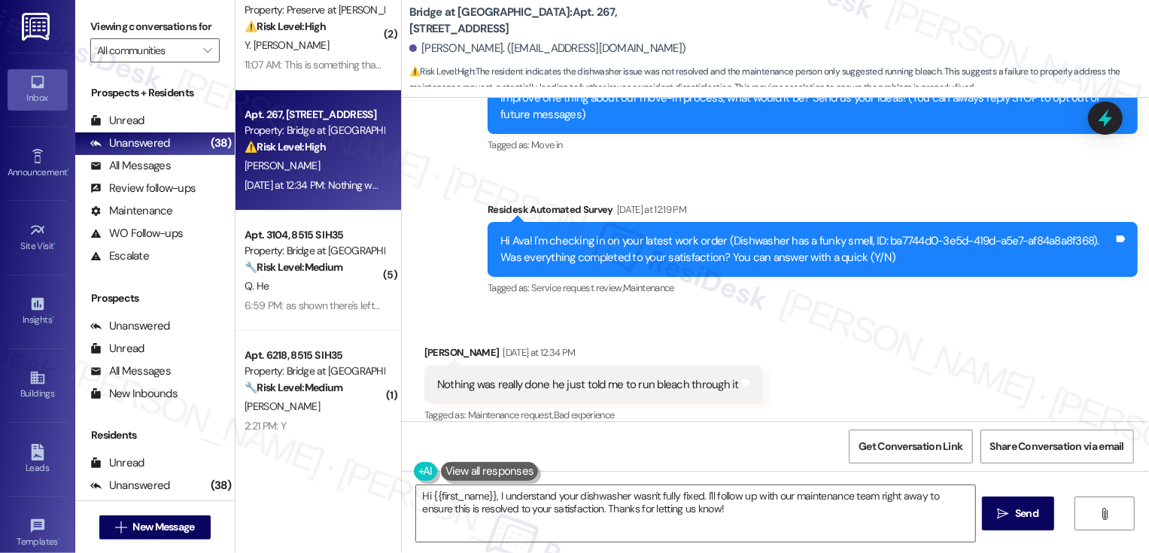
click at [539, 20] on b "Bridge at South Point: Apt. 267, 6808 S IH 35 Frontage Rd" at bounding box center [559, 21] width 301 height 32
copy b "267"
click at [691, 516] on textarea "Hi {{first_name}}, I understand your dishwasher wasn't fully fixed. I'll follow…" at bounding box center [695, 513] width 559 height 56
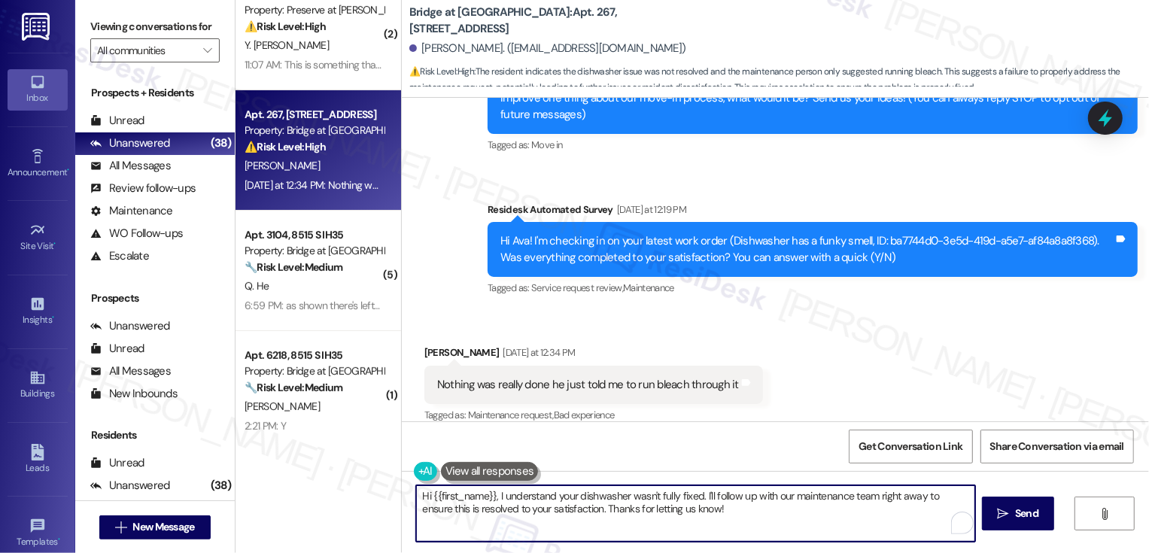
click at [424, 345] on div "Ava Westbrook Yesterday at 12:34 PM" at bounding box center [593, 355] width 339 height 21
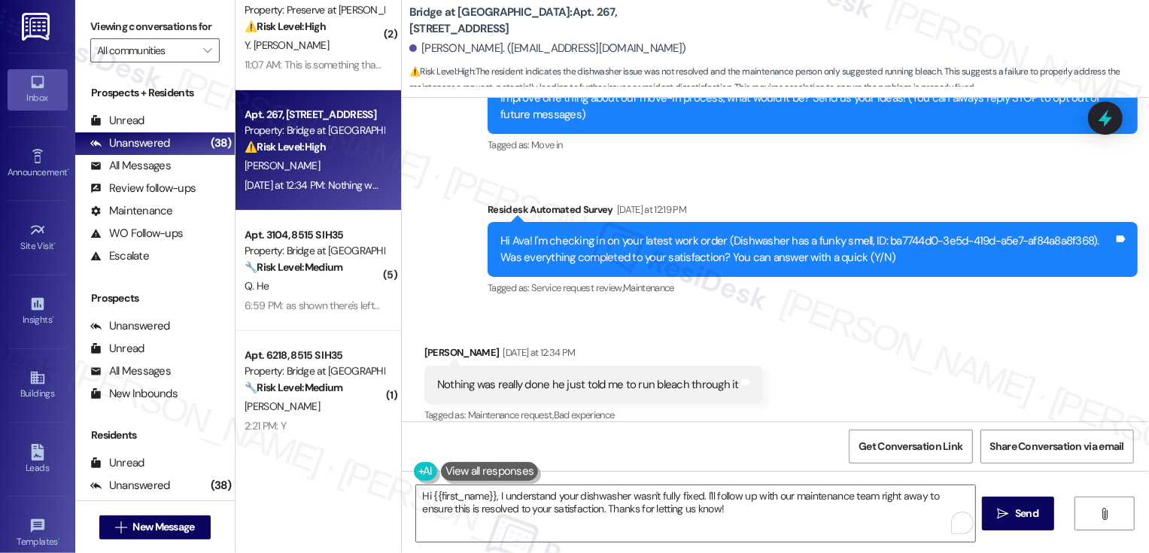
click at [424, 345] on div "Ava Westbrook Yesterday at 12:34 PM" at bounding box center [593, 355] width 339 height 21
copy div "Ava"
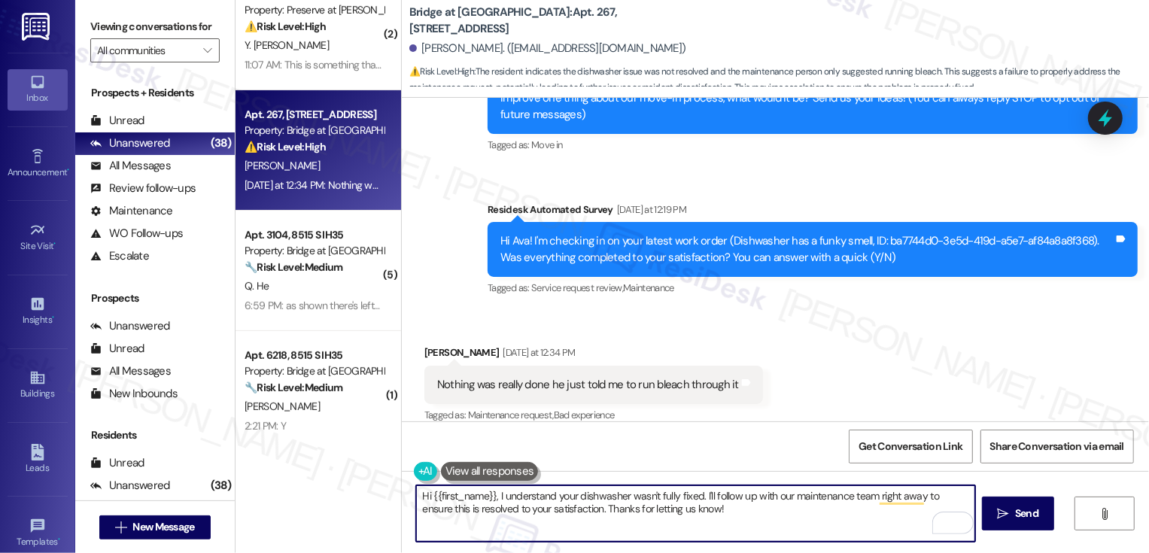
drag, startPoint x: 494, startPoint y: 495, endPoint x: 769, endPoint y: 550, distance: 280.9
click at [769, 551] on div "Hi {{first_name}}, I understand your dishwasher wasn't fully fixed. I'll follow…" at bounding box center [775, 527] width 747 height 113
click at [719, 503] on textarea "Hi {{first_name}}, it's great to hear from you! Thank you for your feedbaclk. H…" at bounding box center [695, 513] width 559 height 56
type textarea "Hi {{first_name}}, it's great to hear from you! Thank you for your feedback. Ha…"
click at [935, 520] on div "Rewrite with Grammarly" at bounding box center [943, 523] width 17 height 17
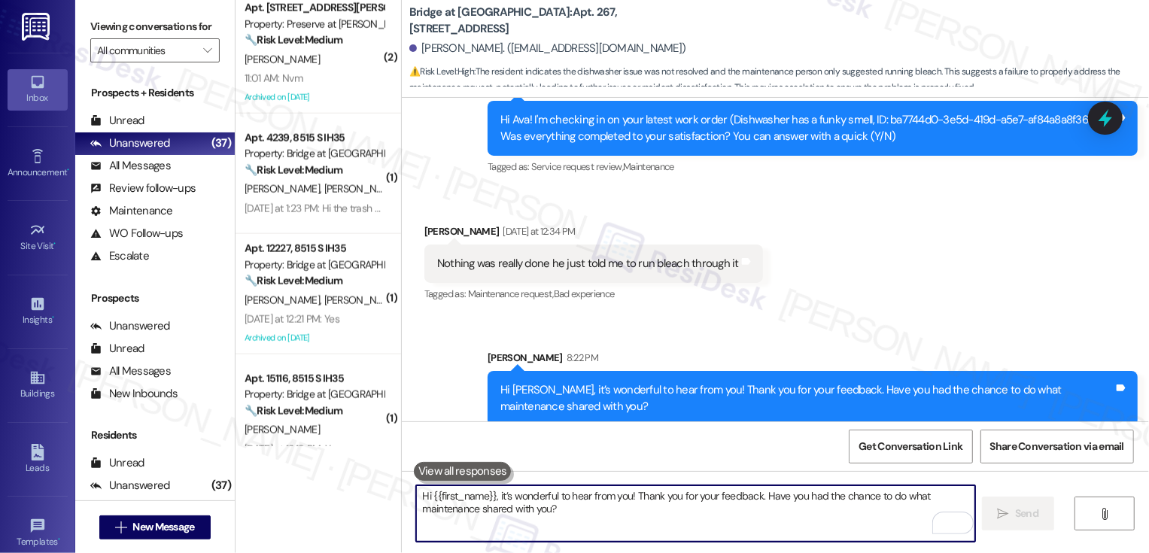
scroll to position [1445, 0]
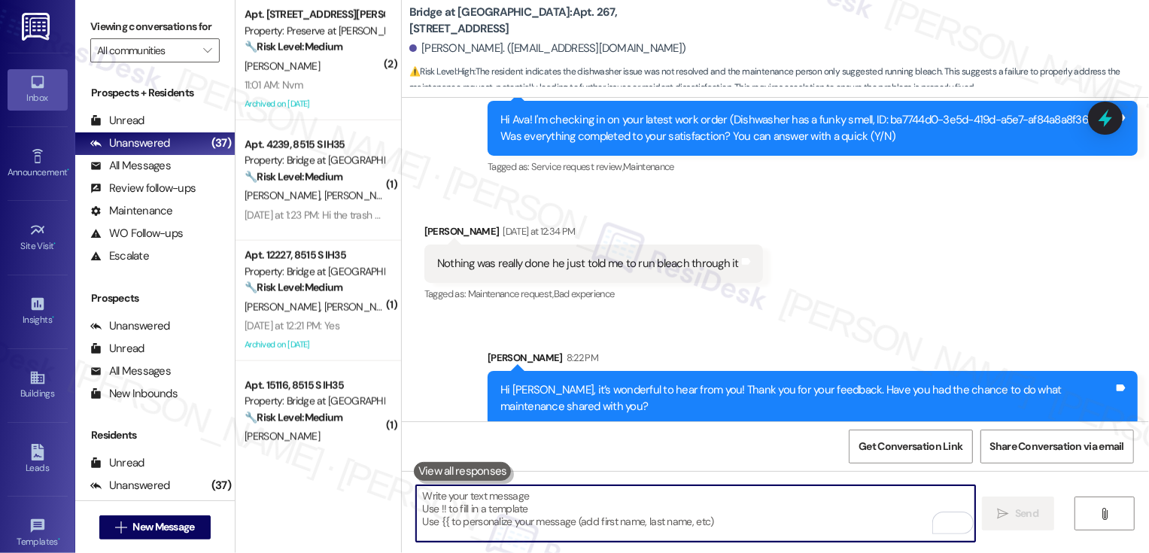
click at [316, 59] on div "[PERSON_NAME]" at bounding box center [314, 66] width 142 height 19
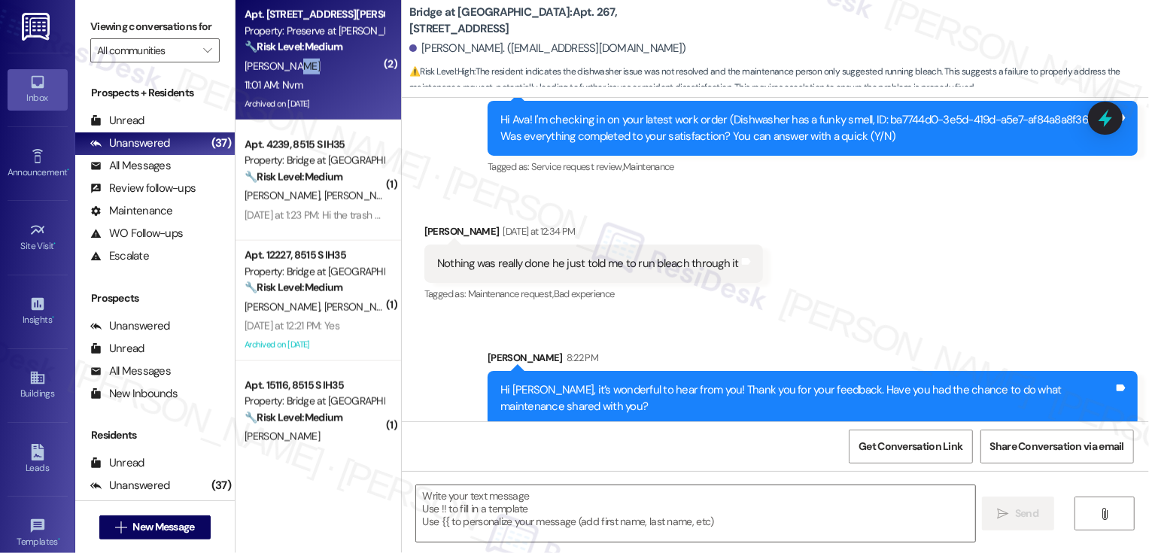
type textarea "Fetching suggested responses. Please feel free to read through the conversation…"
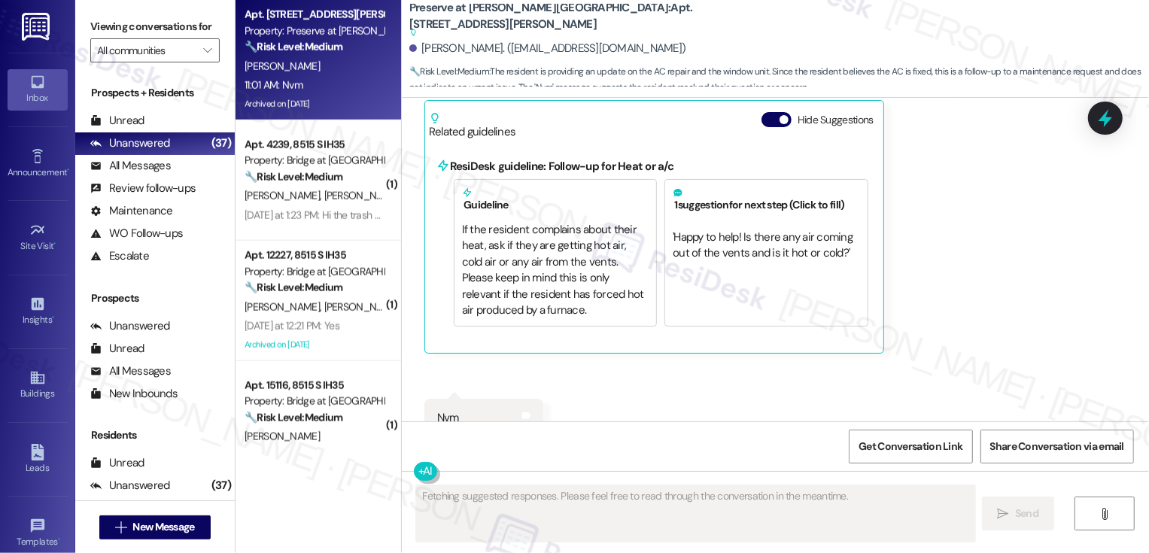
scroll to position [11809, 0]
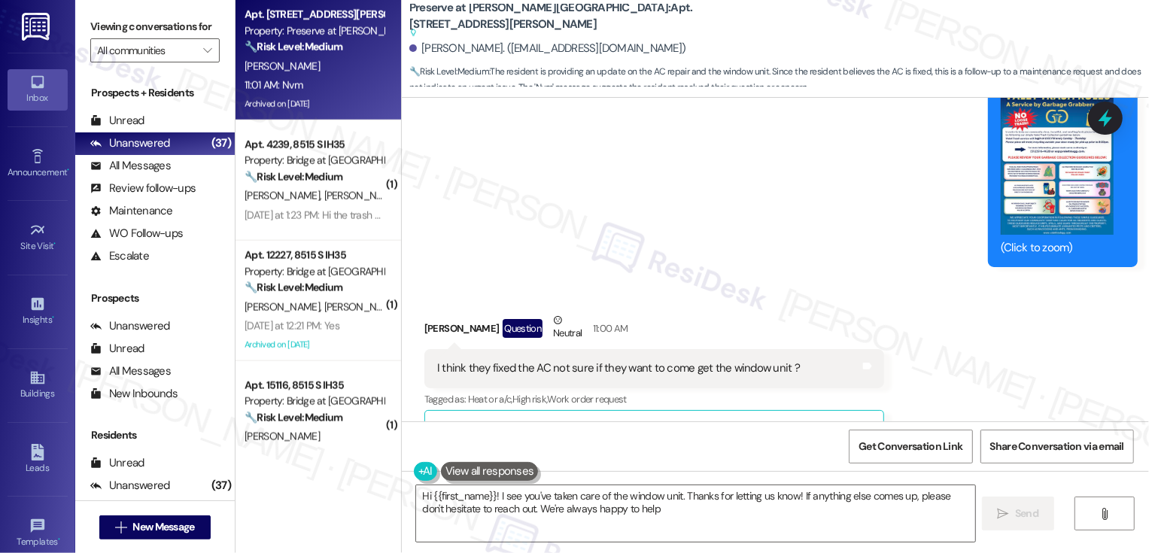
type textarea "Hi {{first_name}}! I see you've taken care of the window unit. Thanks for letti…"
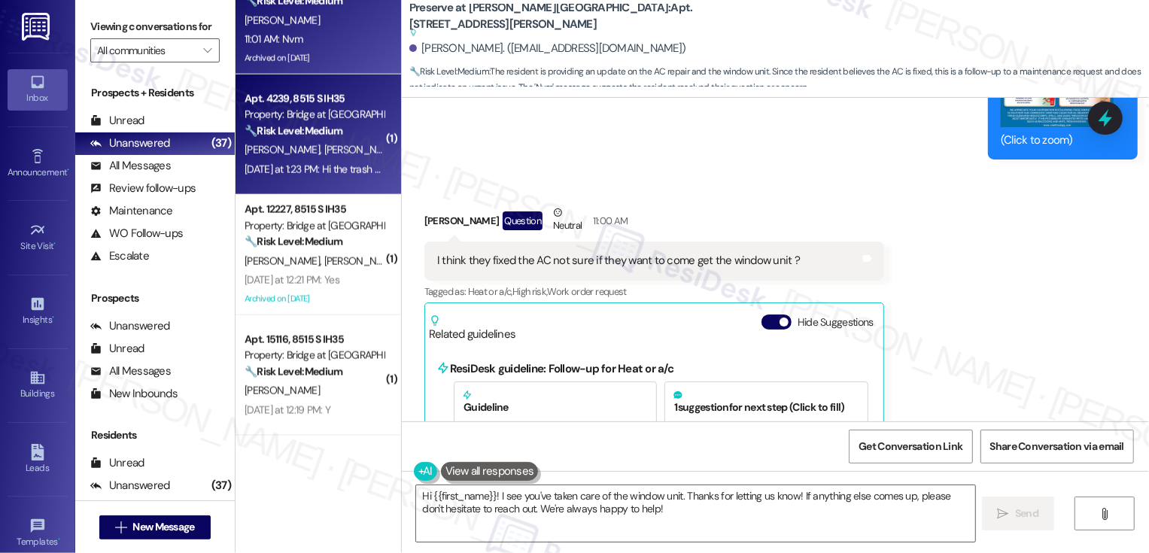
scroll to position [1536, 0]
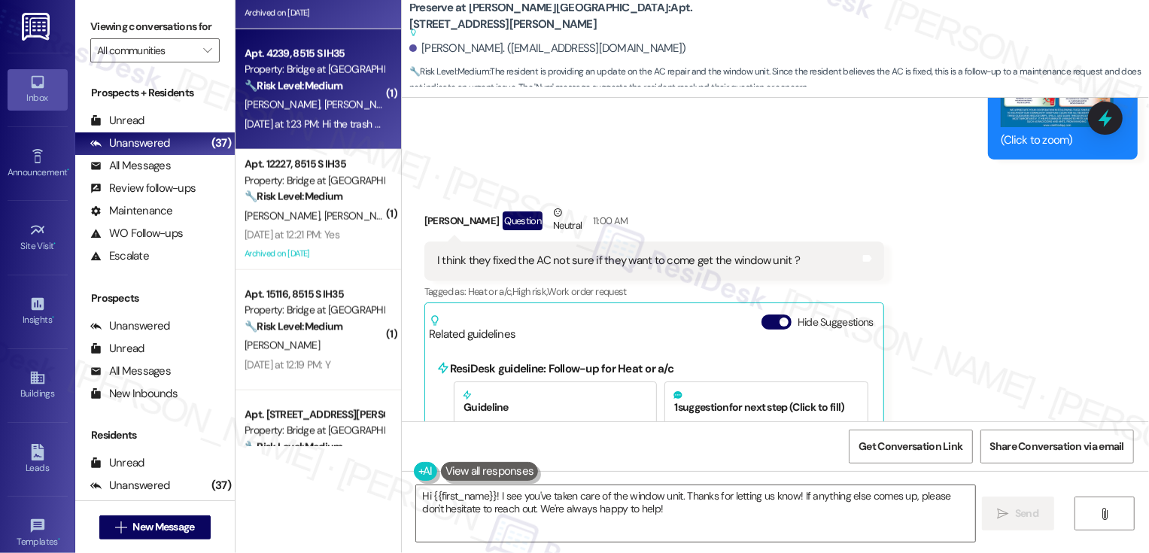
click at [303, 117] on div "[DATE] at 1:23 PM: Hi the trash can has not been delivered to us yet [DATE] at …" at bounding box center [389, 124] width 289 height 14
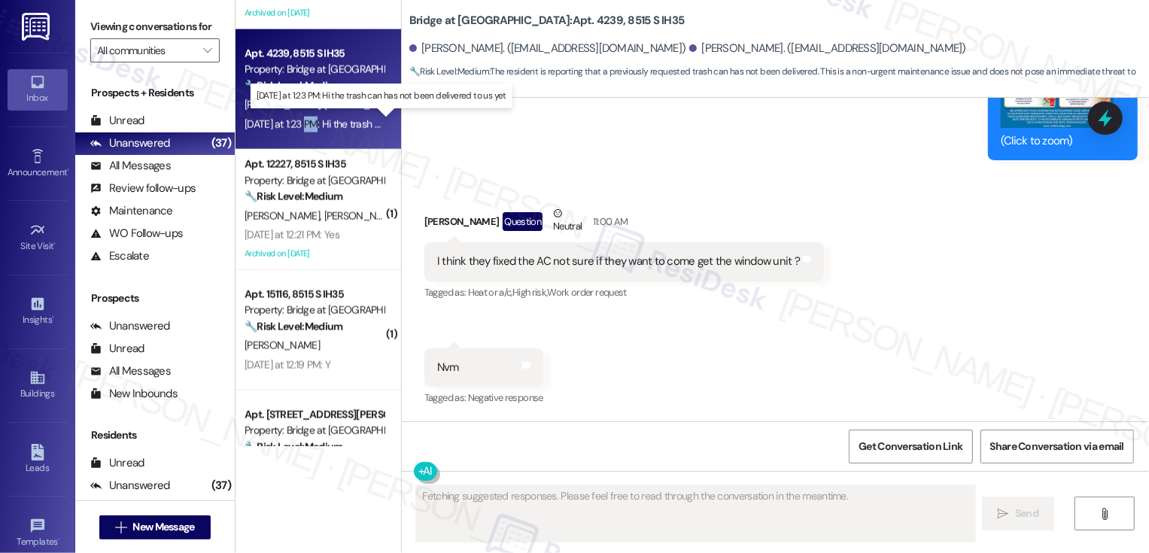
click at [346, 119] on div "[DATE] at 1:23 PM: Hi the trash can has not been delivered to us yet [DATE] at …" at bounding box center [389, 124] width 289 height 14
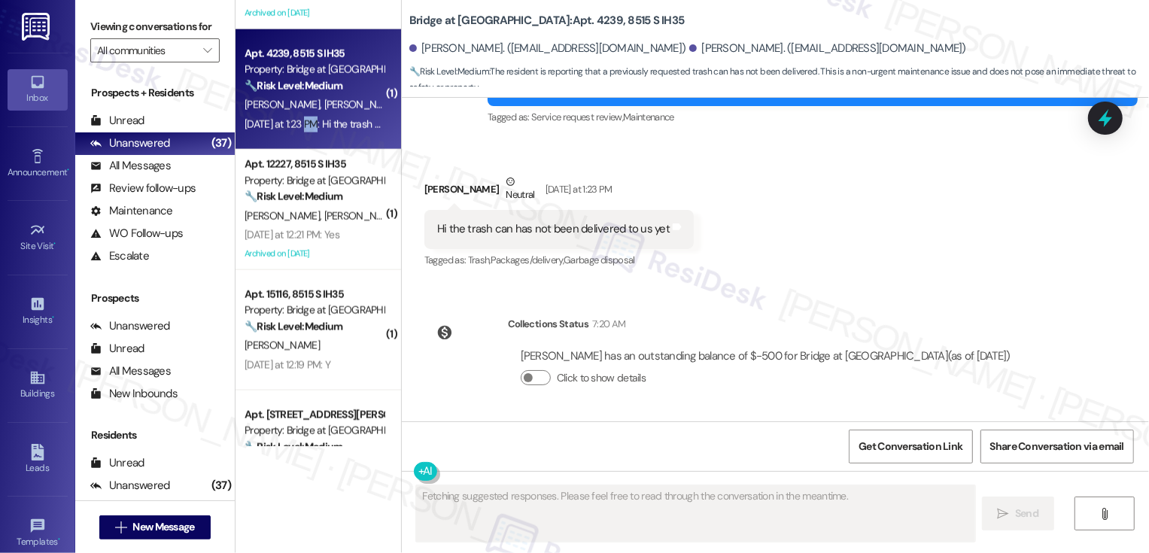
click at [346, 119] on div "[DATE] at 1:23 PM: Hi the trash can has not been delivered to us yet [DATE] at …" at bounding box center [389, 124] width 289 height 14
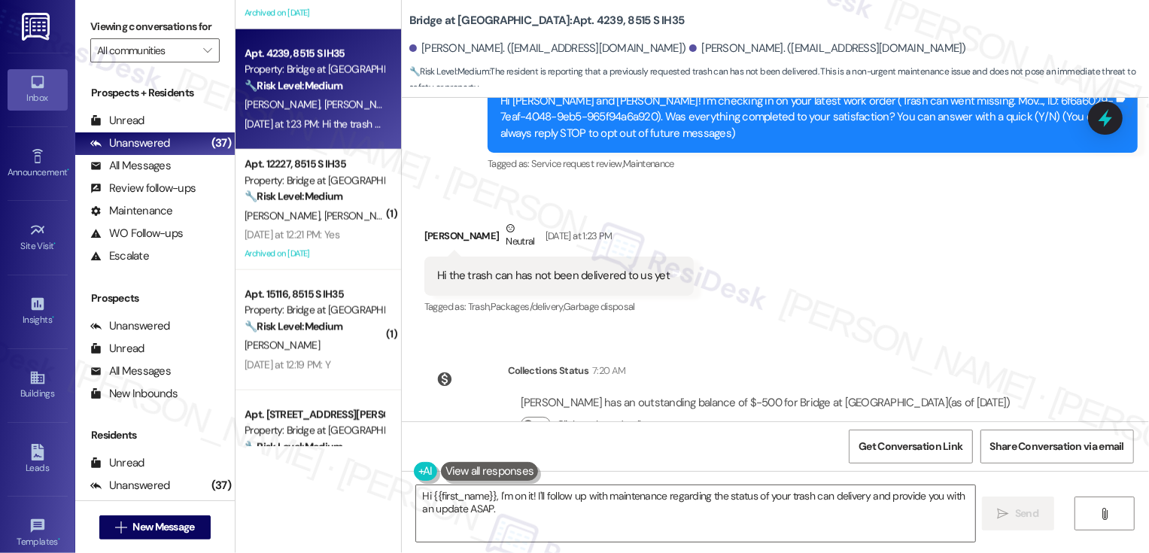
scroll to position [96, 0]
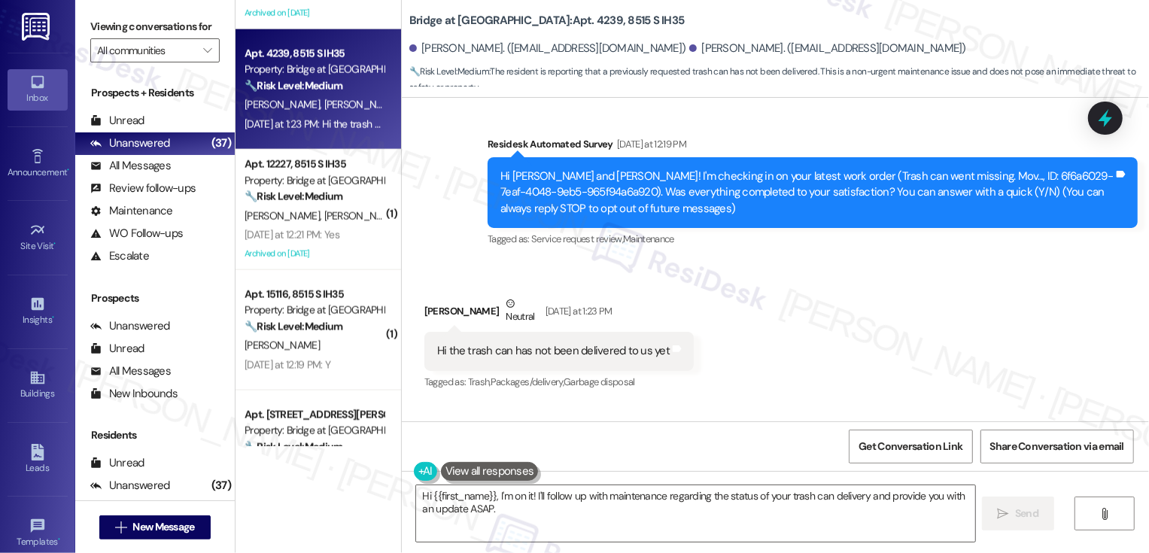
click at [558, 23] on b "Bridge at [GEOGRAPHIC_DATA]: Apt. 4239, 8515 S IH35" at bounding box center [546, 21] width 275 height 16
copy b "4239"
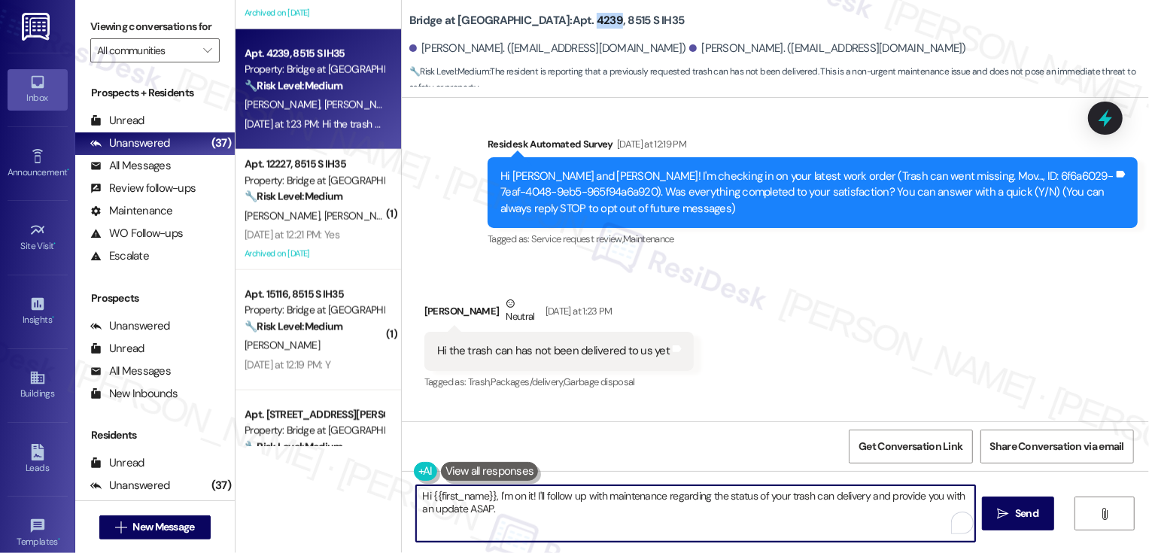
drag, startPoint x: 491, startPoint y: 495, endPoint x: 563, endPoint y: 540, distance: 84.6
click at [563, 540] on textarea "Hi {{first_name}}, I'm on it! I'll follow up with maintenance regarding the sta…" at bounding box center [695, 513] width 559 height 56
click at [431, 509] on textarea "Hi [PERSON_NAME], it's great to hear from you! The team has noted that they ord…" at bounding box center [695, 513] width 559 height 56
click at [499, 511] on textarea "Hi [PERSON_NAME], it's great to hear from you! The team has noted that they ord…" at bounding box center [695, 513] width 559 height 56
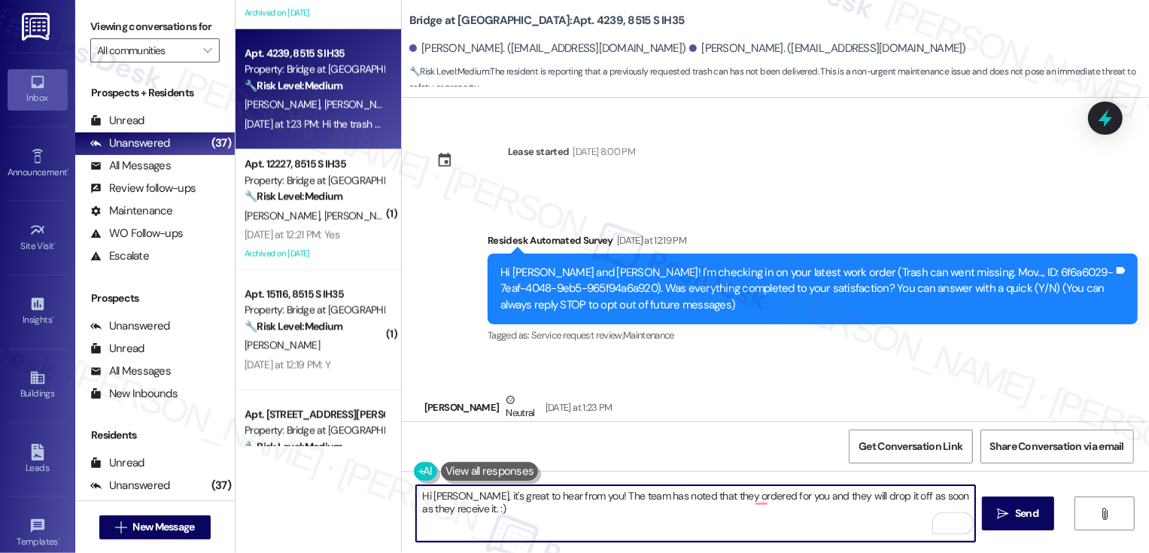
scroll to position [218, 0]
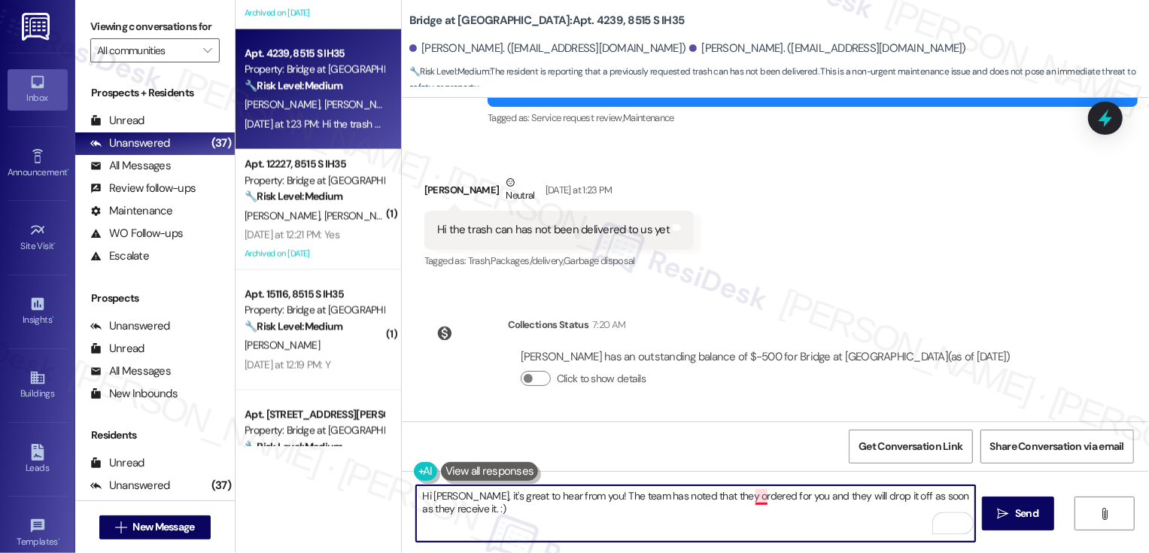
click at [750, 500] on textarea "Hi [PERSON_NAME], it's great to hear from you! The team has noted that they ord…" at bounding box center [695, 513] width 559 height 56
type textarea "Hi [PERSON_NAME], it's great to hear from you! The team has noted that they ord…"
click at [1029, 514] on span "Send" at bounding box center [1026, 514] width 23 height 16
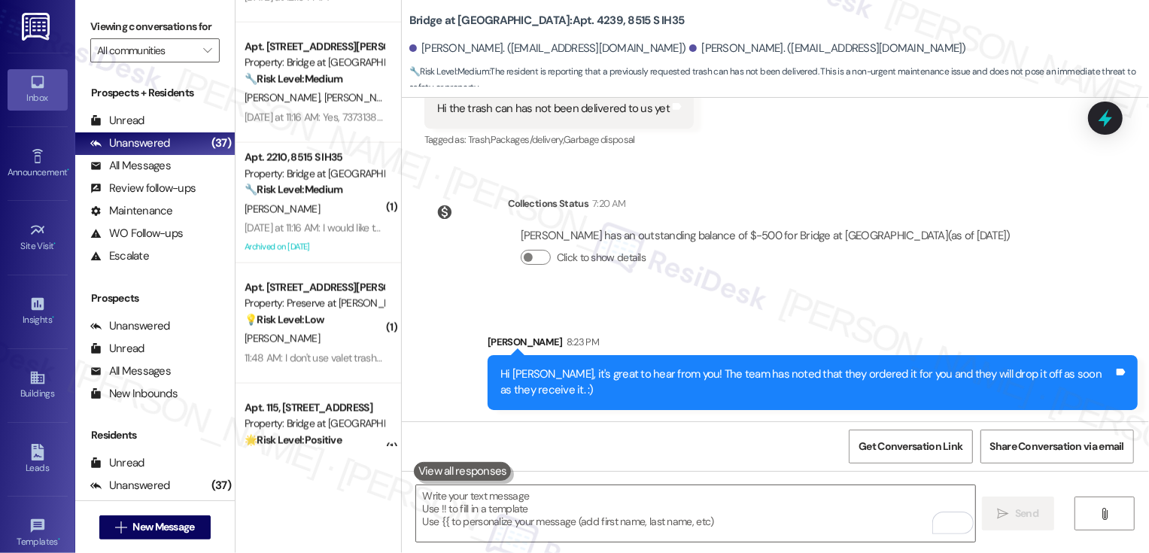
scroll to position [1792, 0]
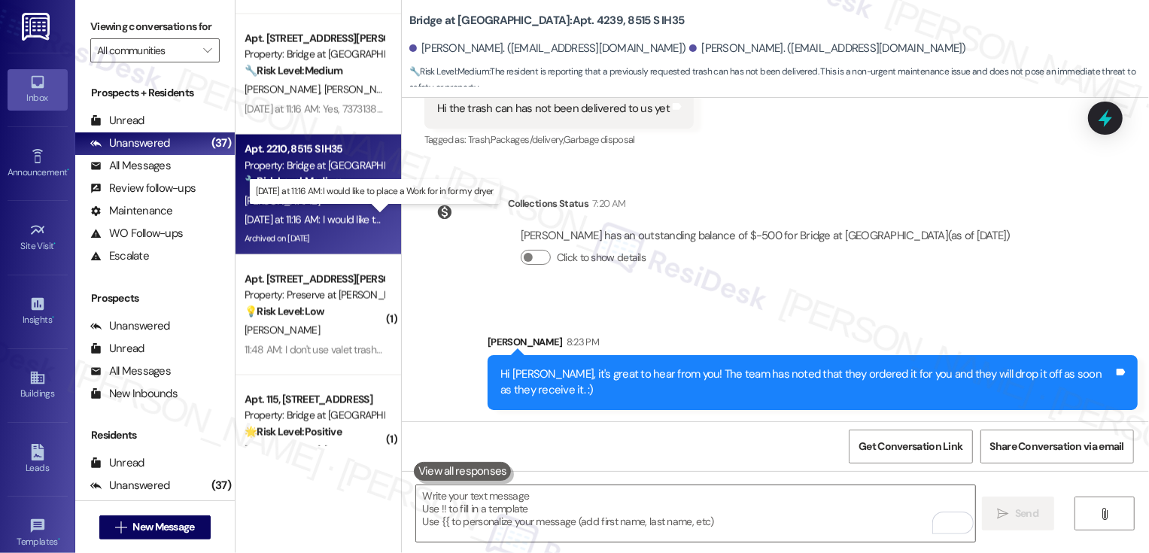
click at [343, 223] on div "[DATE] at 11:16 AM: I would like to place a Work for in for my dryer [DATE] at …" at bounding box center [383, 220] width 276 height 14
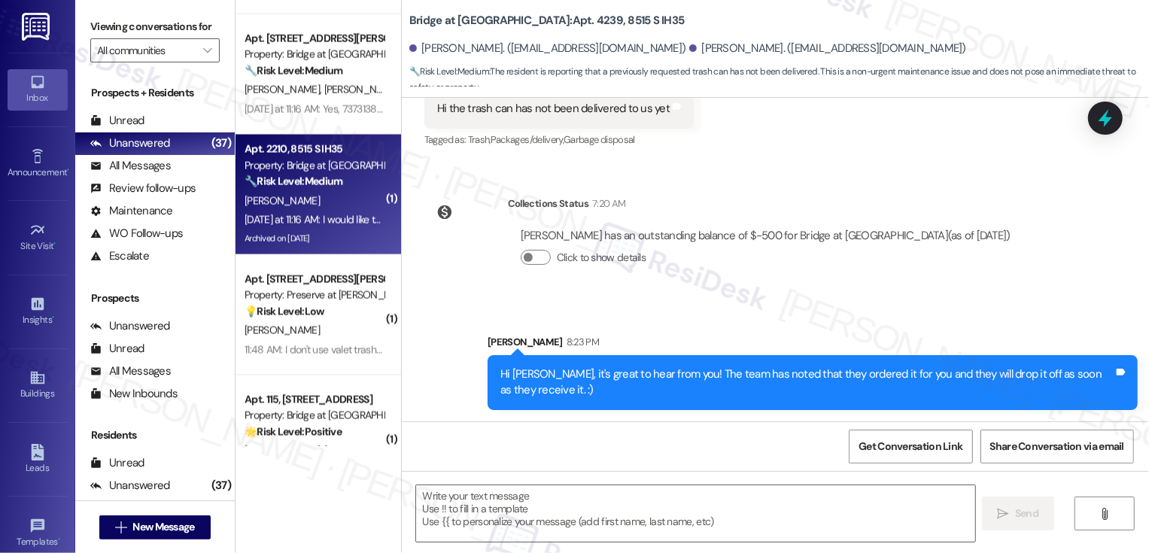
type textarea "Fetching suggested responses. Please feel free to read through the conversation…"
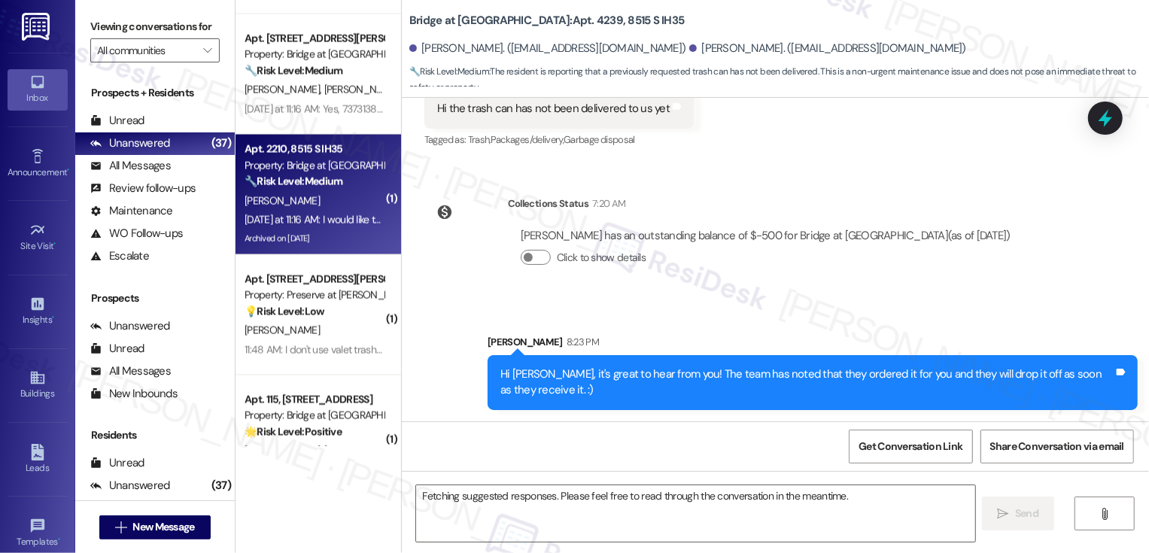
click at [343, 223] on div "[DATE] at 11:16 AM: I would like to place a Work for in for my dryer [DATE] at …" at bounding box center [383, 220] width 276 height 14
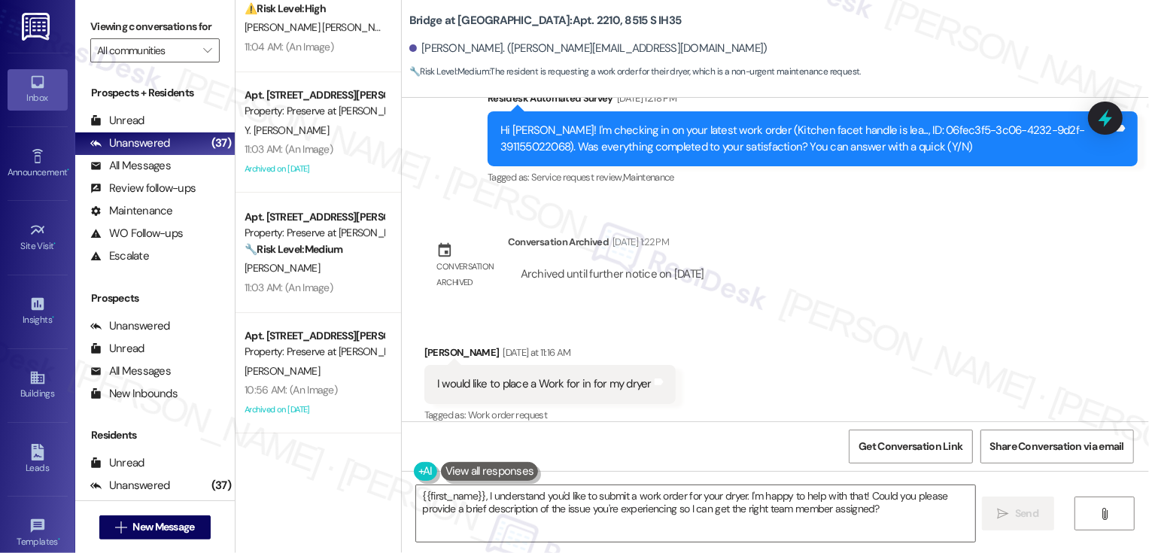
scroll to position [3768, 0]
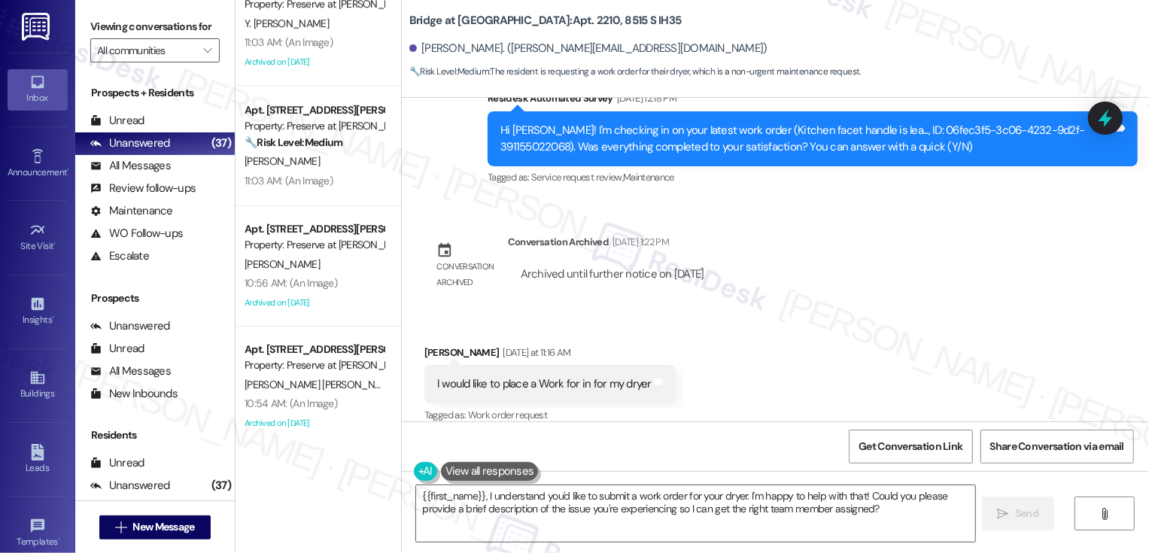
click at [434, 345] on div "[PERSON_NAME] [DATE] at 11:16 AM" at bounding box center [549, 355] width 251 height 21
copy div "Kayla"
click at [461, 497] on textarea "{{first_name}}, I understand you'd like to submit a work order for your dryer. …" at bounding box center [695, 513] width 559 height 56
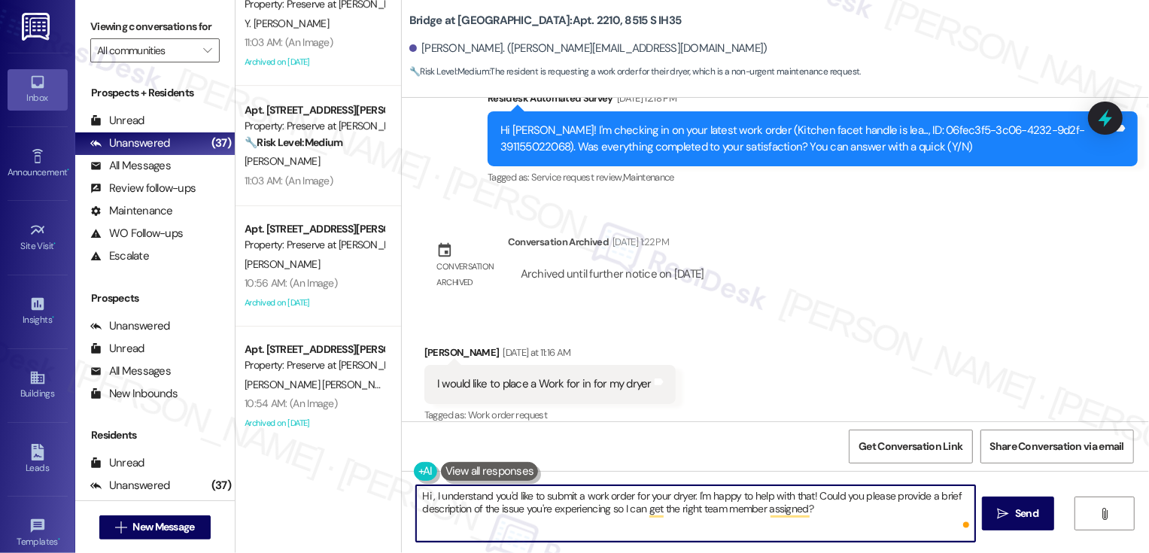
paste textarea "Kayla"
click at [661, 505] on textarea "Hi [PERSON_NAME], I understand you'd like to submit a work order for your dryer…" at bounding box center [695, 513] width 559 height 56
click at [562, 505] on textarea "Hi [PERSON_NAME], I understand you'd like to submit a work order for your dryer…" at bounding box center [695, 513] width 559 height 56
drag, startPoint x: 623, startPoint y: 509, endPoint x: 687, endPoint y: 549, distance: 75.8
click at [687, 552] on div "Hi [PERSON_NAME], I understand you'd like to submit a work order for your dryer…" at bounding box center [775, 527] width 747 height 113
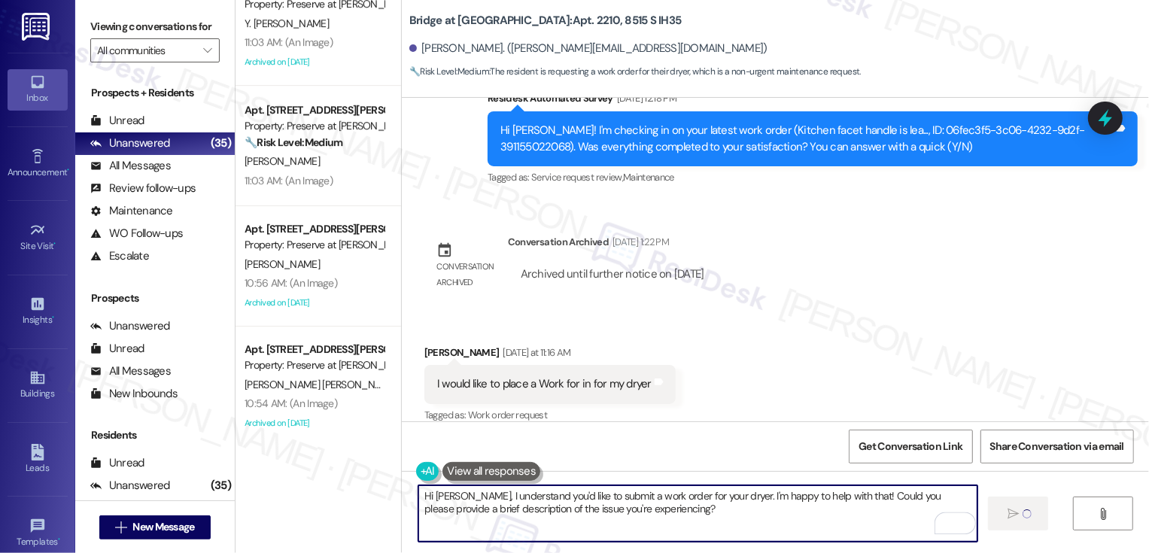
type textarea "Hi [PERSON_NAME], I understand you'd like to submit a work order for your dryer…"
click at [557, 20] on b "Bridge at [GEOGRAPHIC_DATA]: Apt. 2210, 8515 S IH35" at bounding box center [545, 21] width 272 height 16
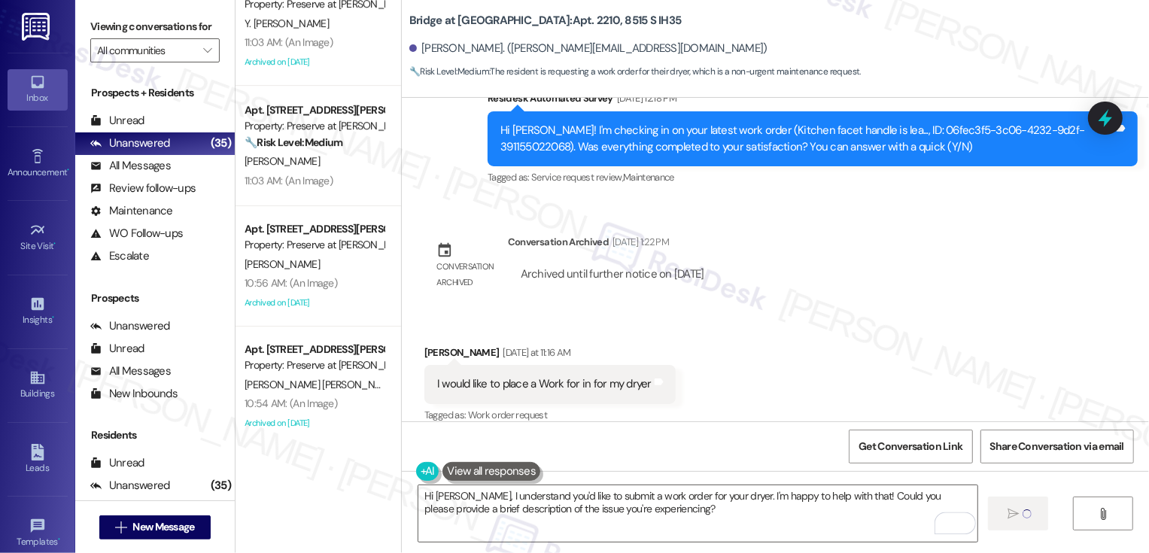
click at [557, 20] on b "Bridge at [GEOGRAPHIC_DATA]: Apt. 2210, 8515 S IH35" at bounding box center [545, 21] width 272 height 16
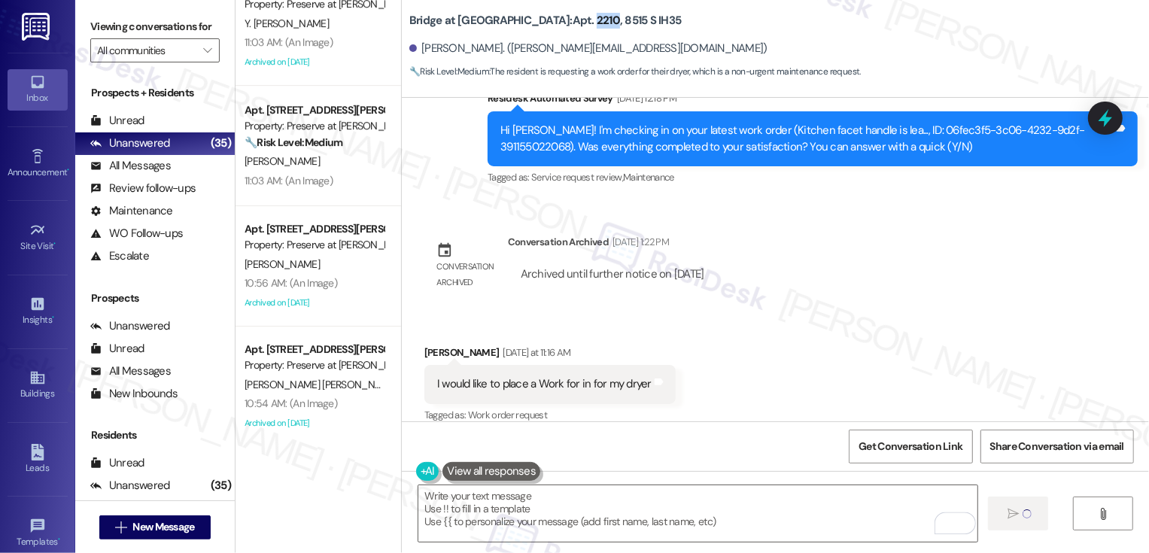
copy b "2210"
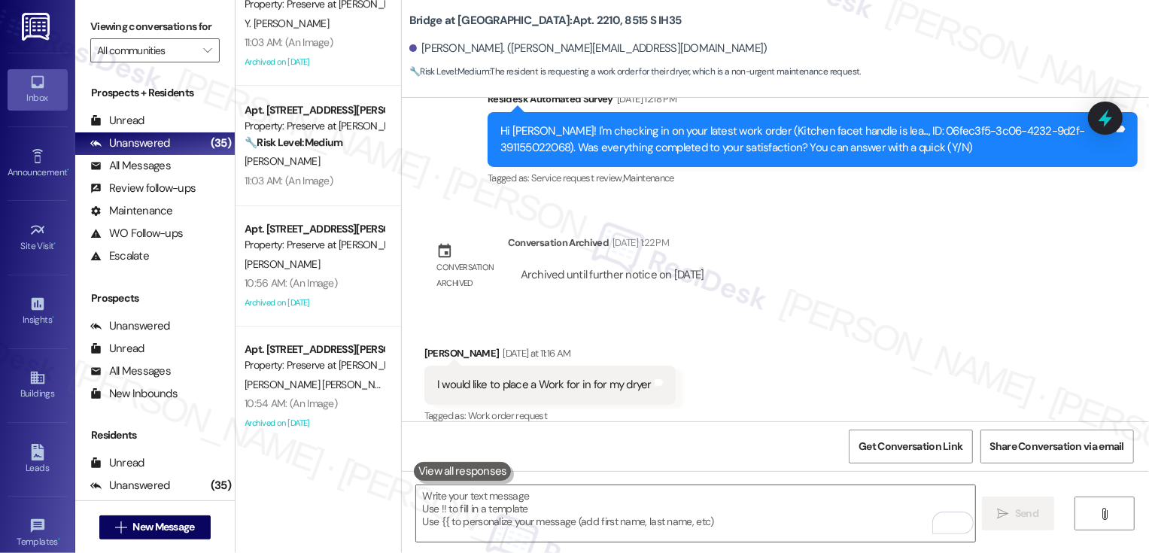
click at [554, 19] on b "Bridge at [GEOGRAPHIC_DATA]: Apt. 2210, 8515 S IH35" at bounding box center [545, 21] width 272 height 16
copy b "2210"
